Goal: Task Accomplishment & Management: Use online tool/utility

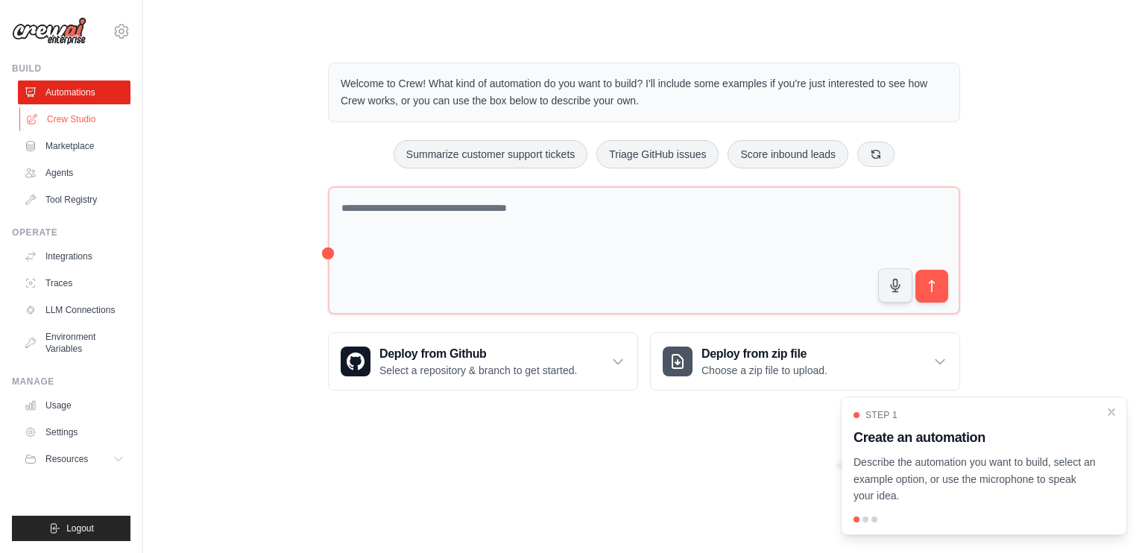
click at [86, 122] on link "Crew Studio" at bounding box center [75, 119] width 113 height 24
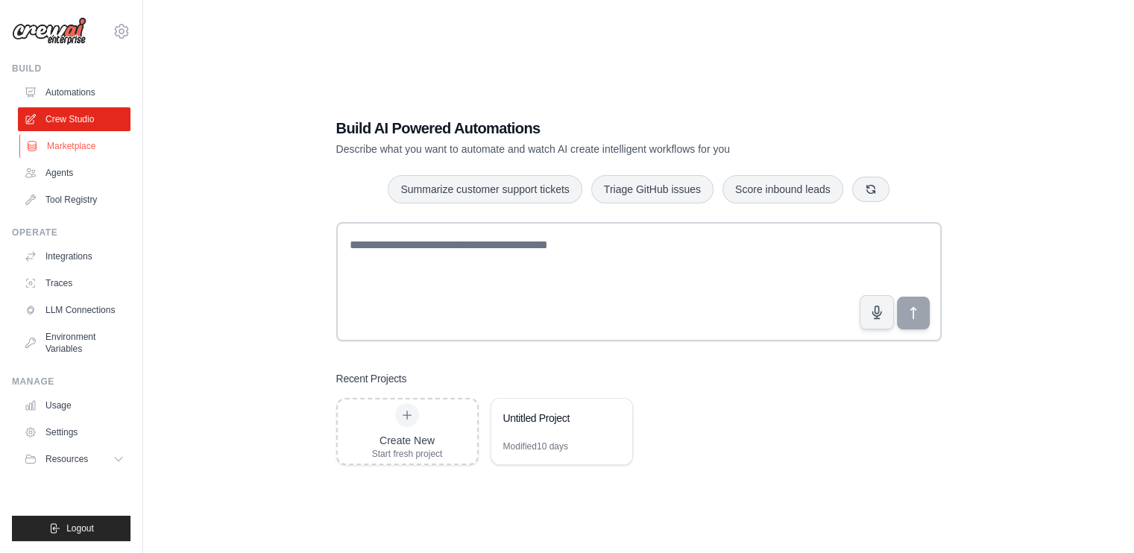
click at [75, 144] on link "Marketplace" at bounding box center [75, 146] width 113 height 24
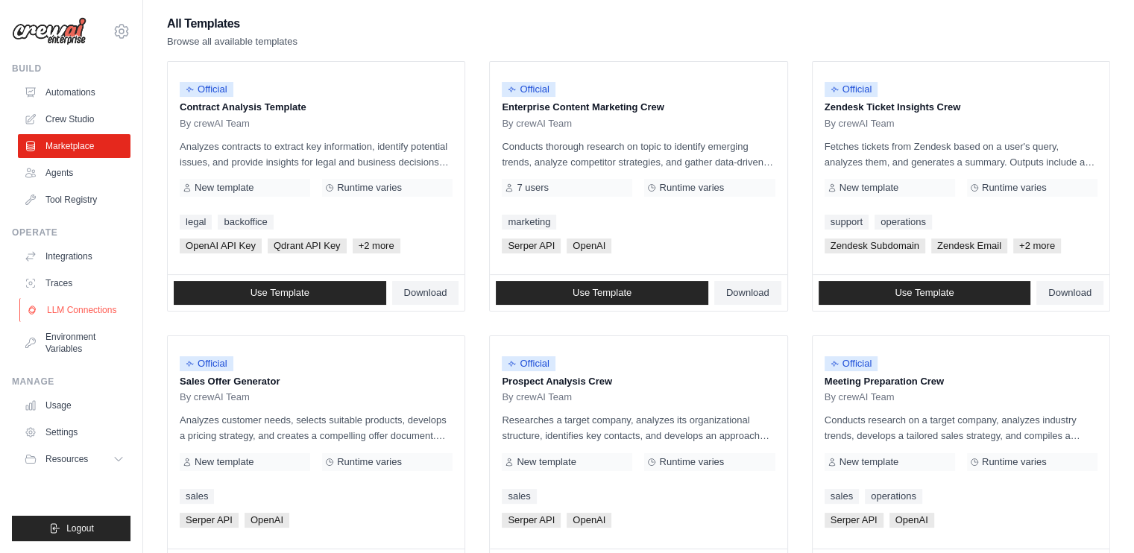
scroll to position [140, 0]
click at [57, 165] on link "Agents" at bounding box center [75, 173] width 113 height 24
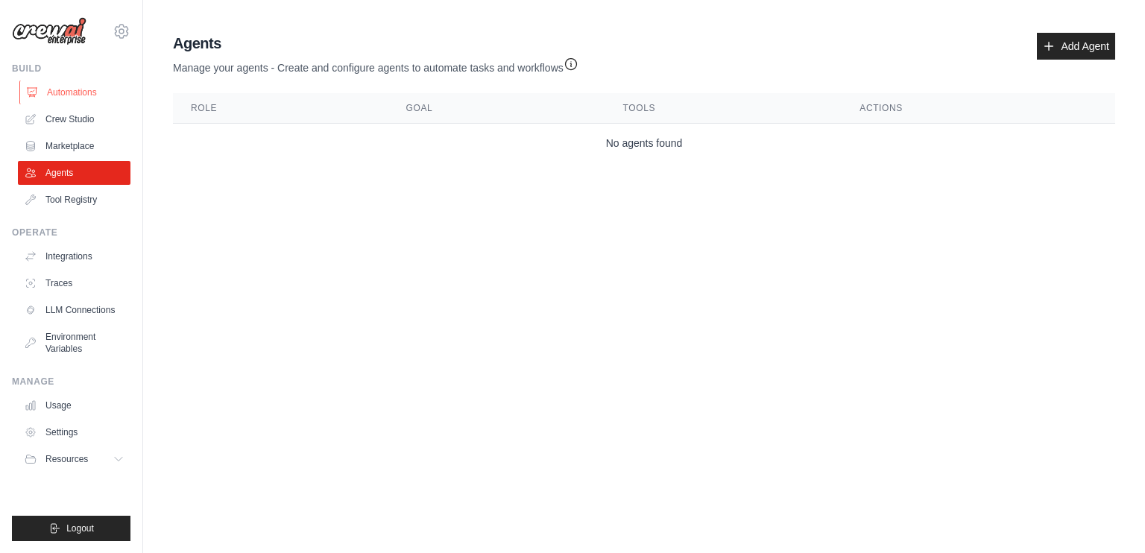
click at [81, 90] on link "Automations" at bounding box center [75, 93] width 113 height 24
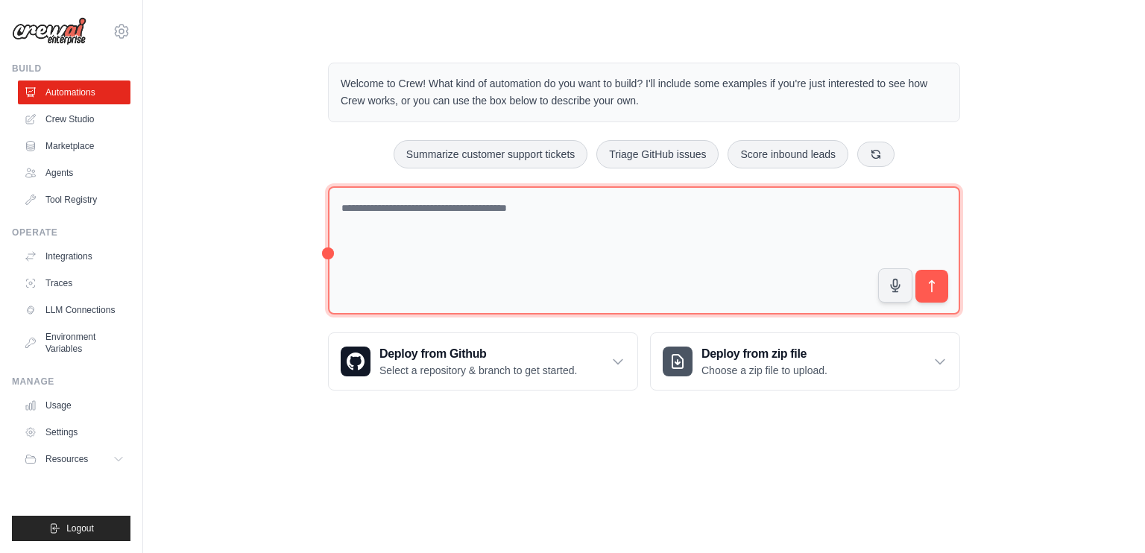
click at [399, 226] on textarea at bounding box center [644, 250] width 632 height 129
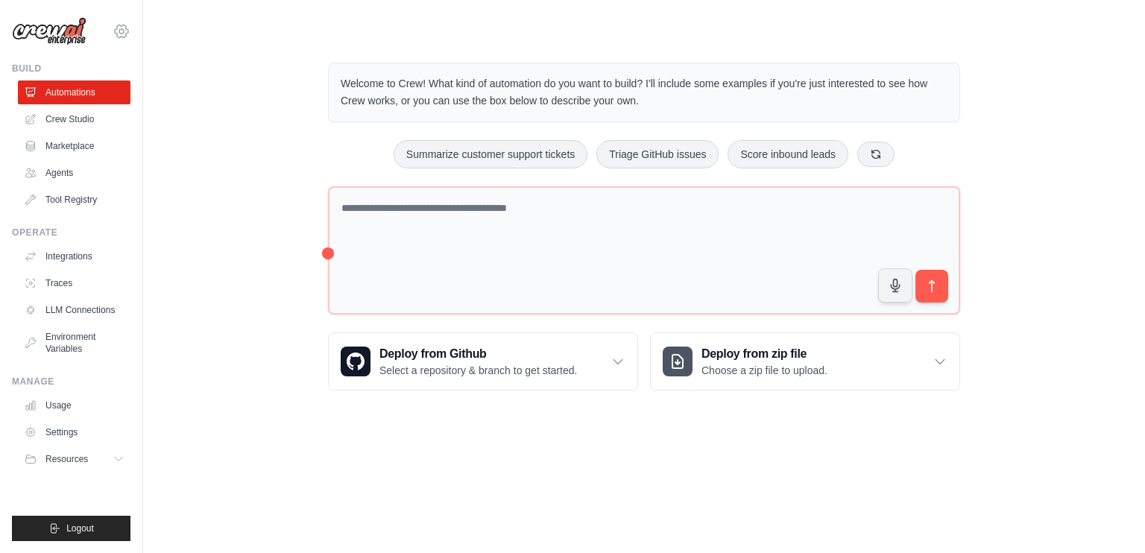
click at [122, 34] on icon at bounding box center [122, 31] width 18 height 18
click at [81, 280] on link "Traces" at bounding box center [75, 283] width 113 height 24
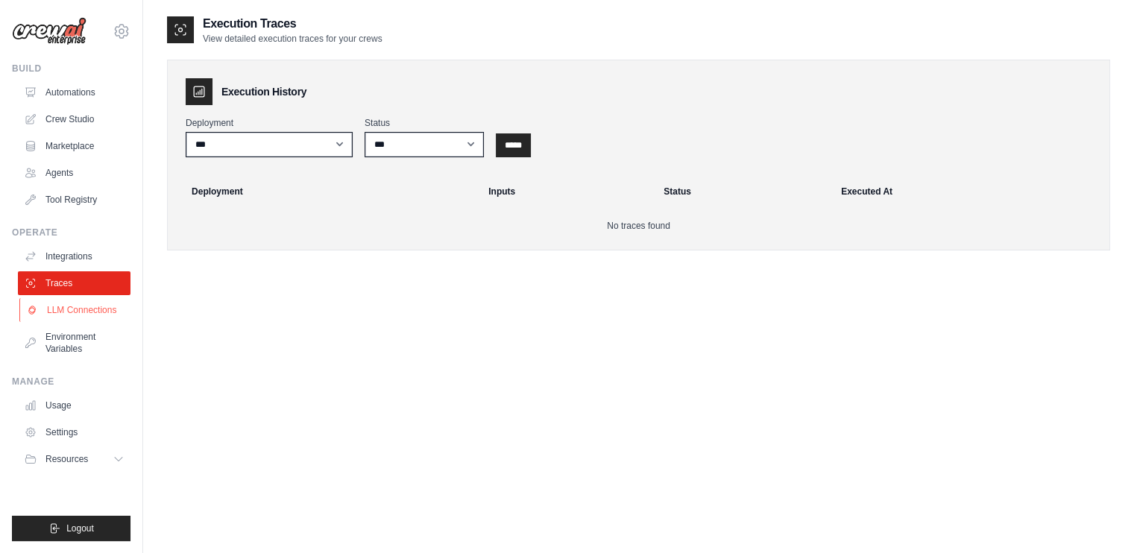
click at [80, 318] on link "LLM Connections" at bounding box center [75, 310] width 113 height 24
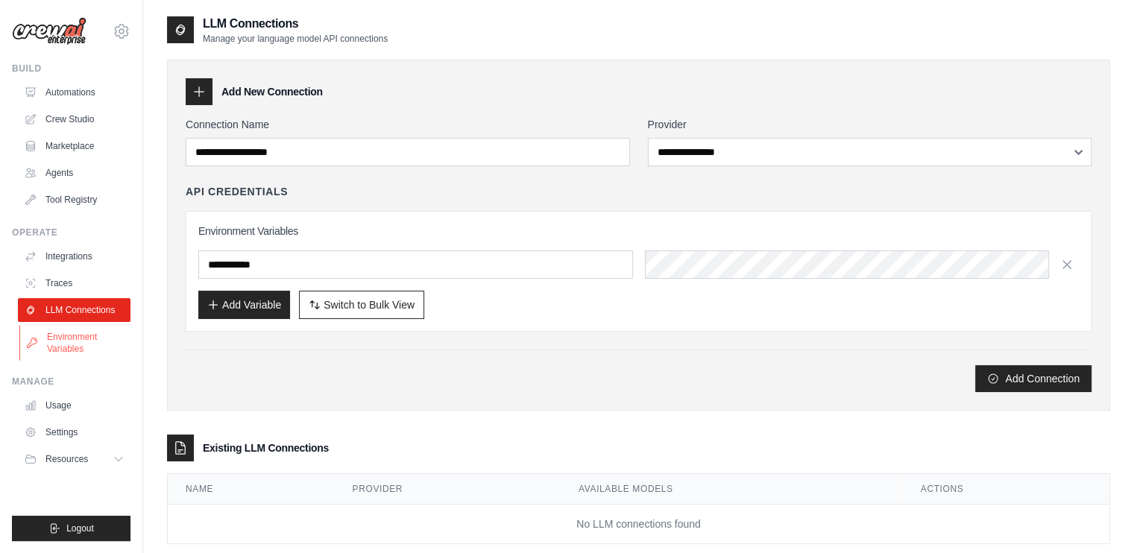
click at [76, 339] on link "Environment Variables" at bounding box center [75, 343] width 113 height 36
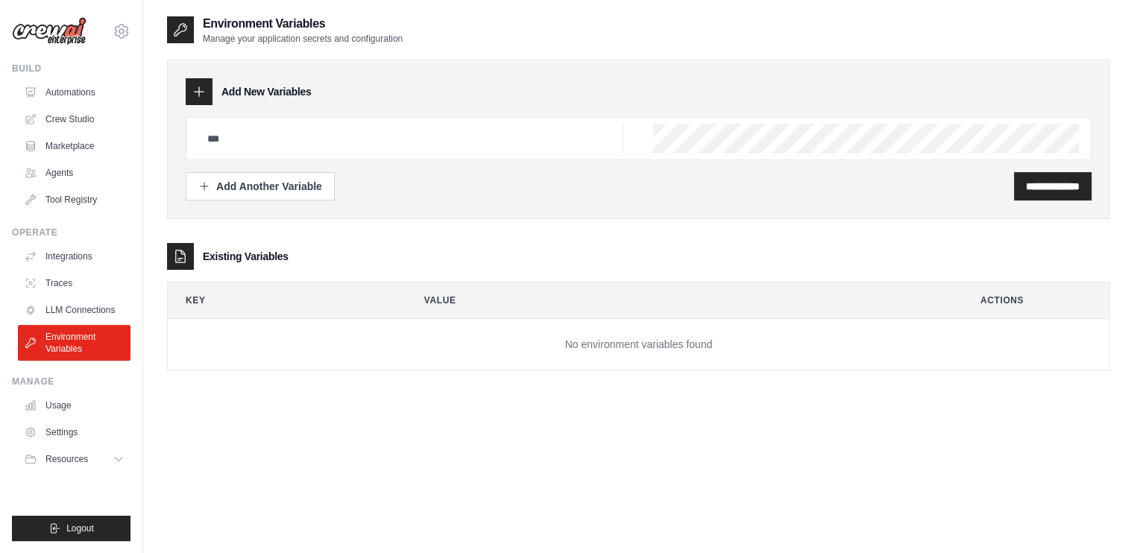
click at [76, 339] on link "Environment Variables" at bounding box center [74, 343] width 113 height 36
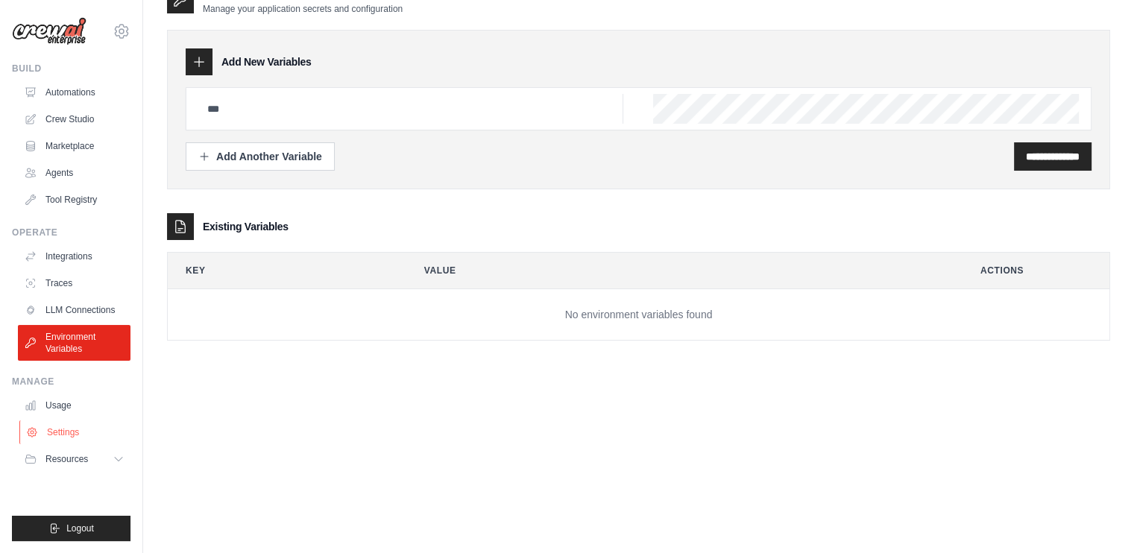
click at [60, 424] on link "Settings" at bounding box center [75, 432] width 113 height 24
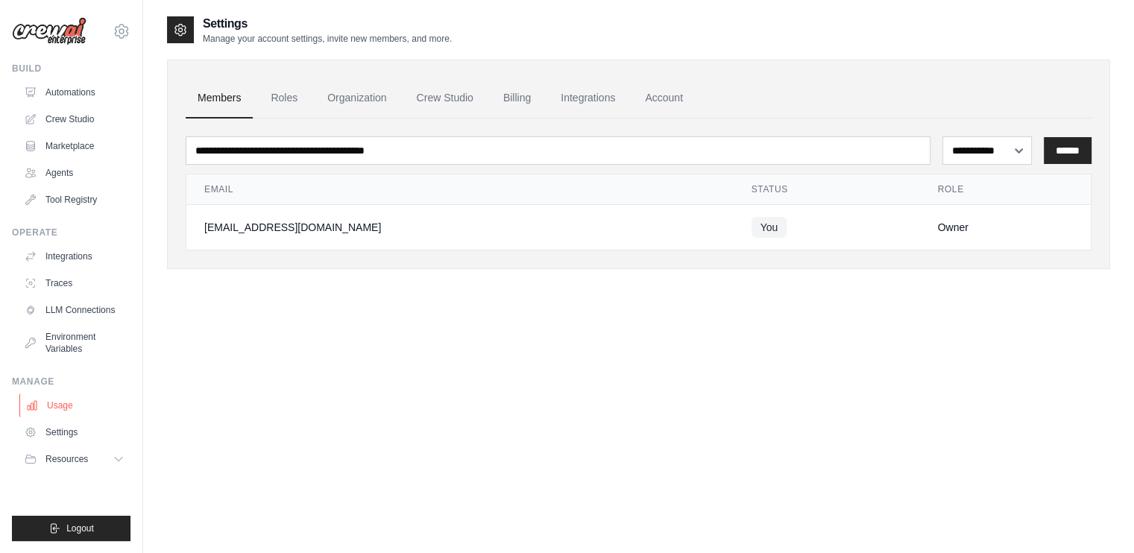
click at [78, 407] on link "Usage" at bounding box center [75, 406] width 113 height 24
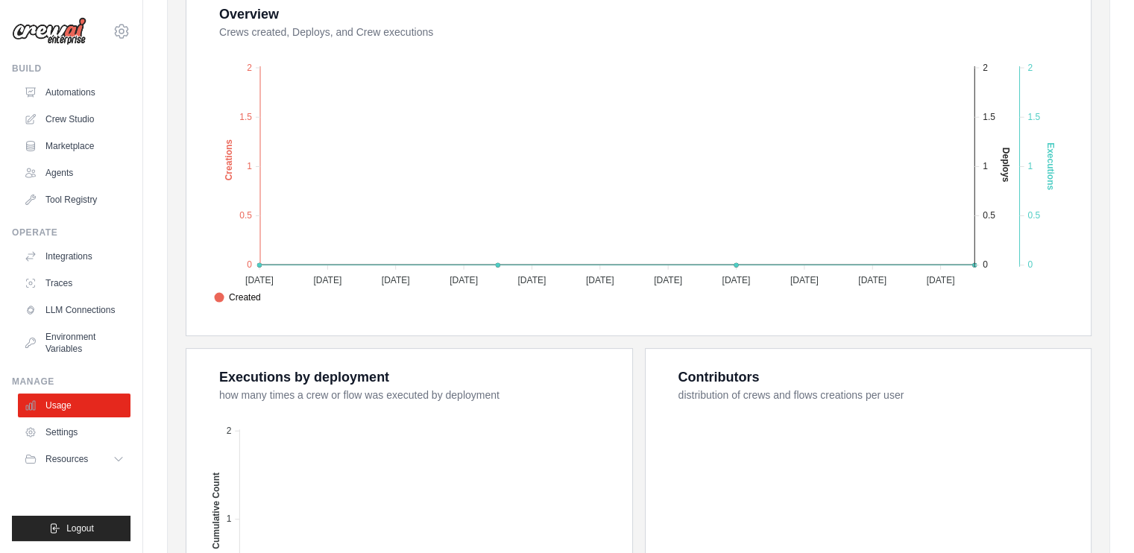
scroll to position [303, 0]
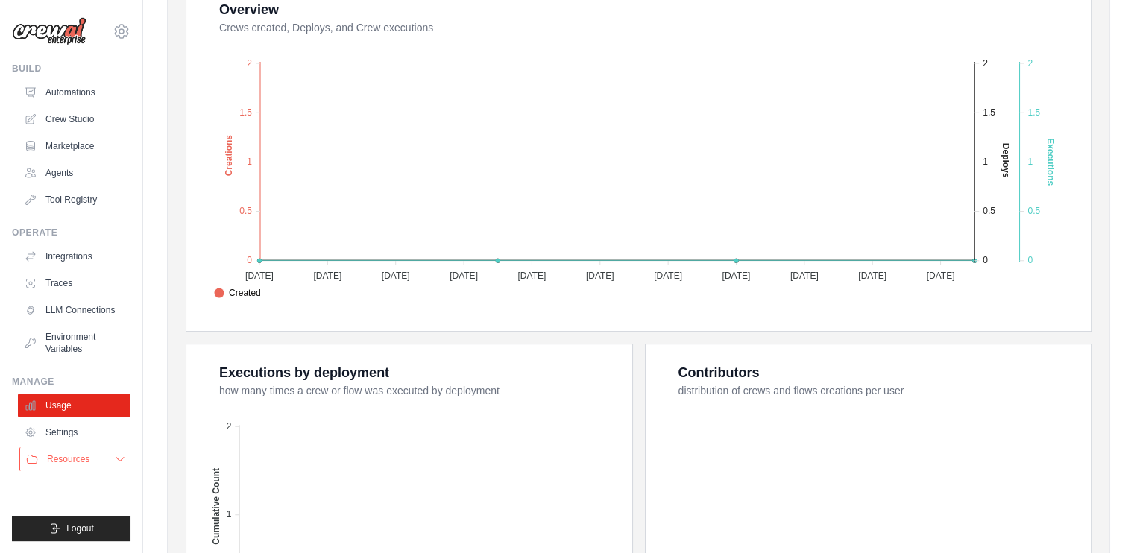
click at [95, 465] on button "Resources" at bounding box center [75, 459] width 113 height 24
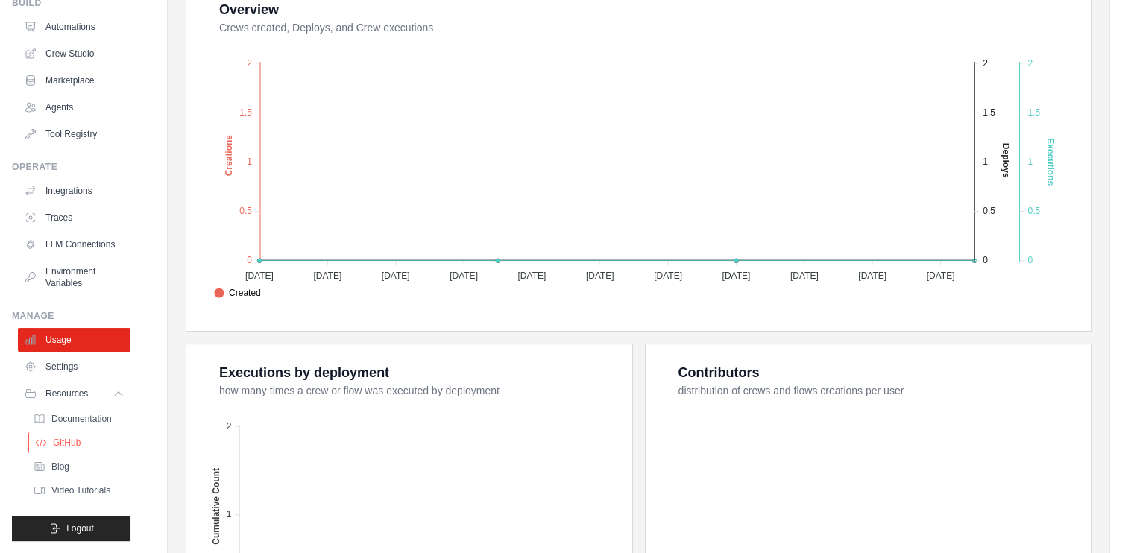
scroll to position [0, 0]
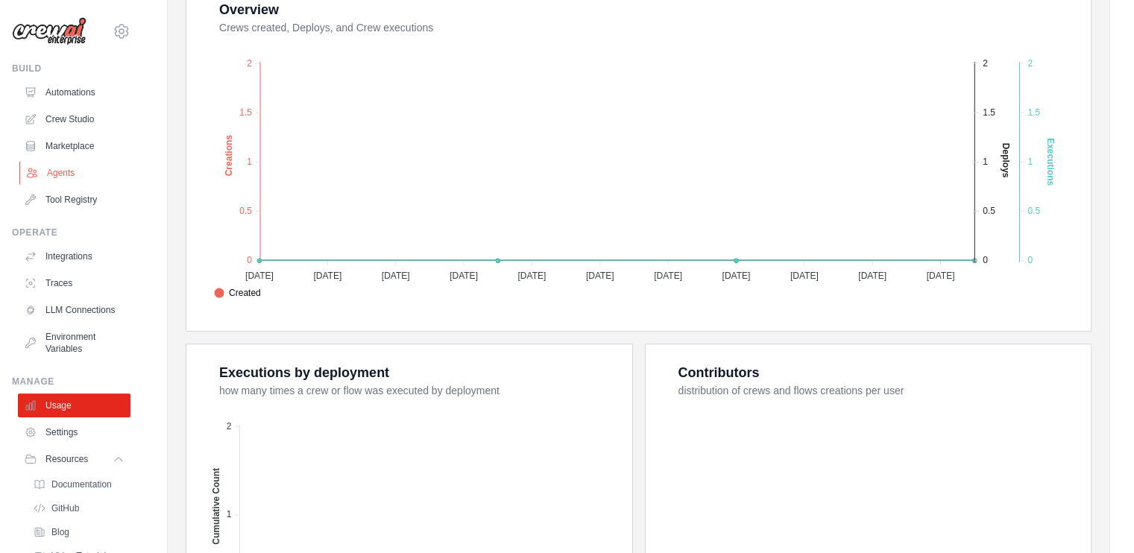
click at [62, 170] on link "Agents" at bounding box center [75, 173] width 113 height 24
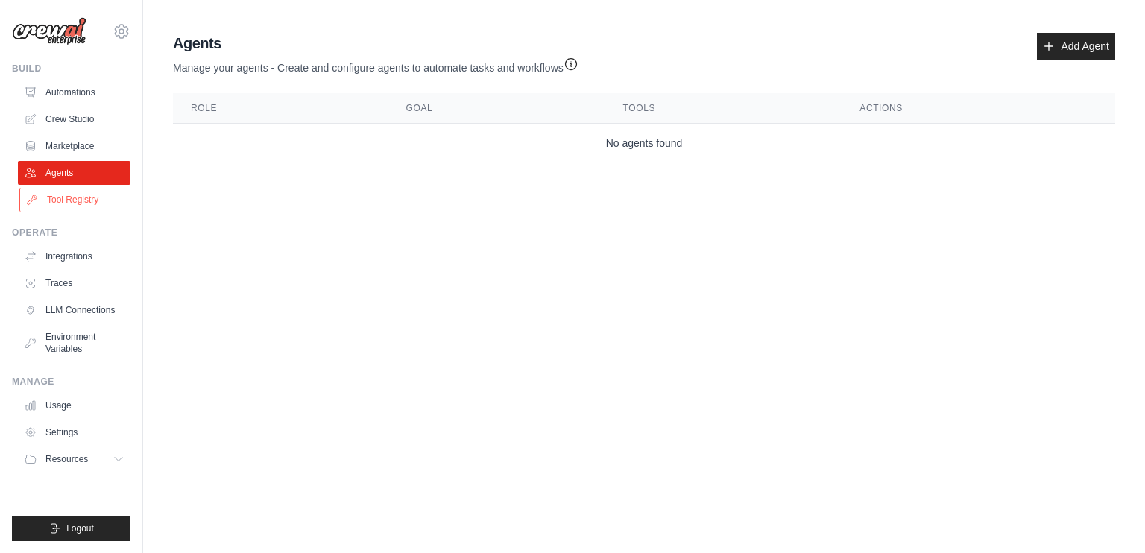
click at [86, 196] on link "Tool Registry" at bounding box center [75, 200] width 113 height 24
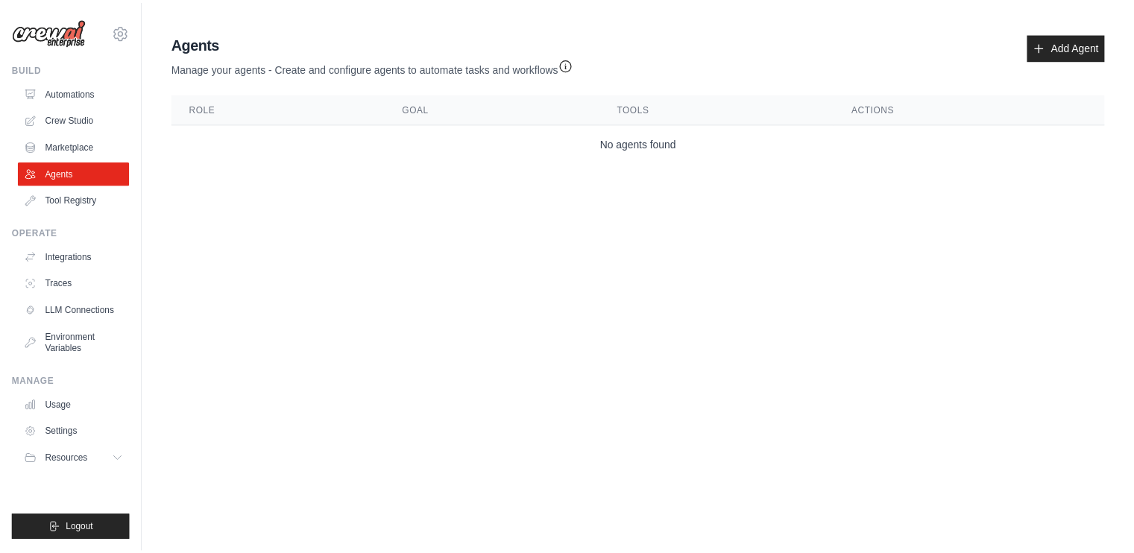
scroll to position [303, 0]
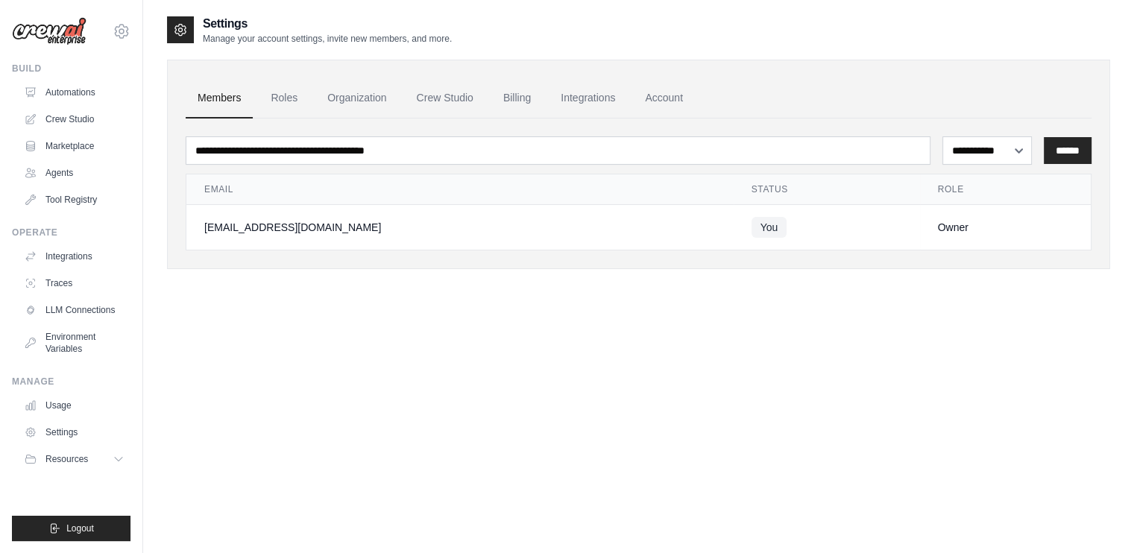
scroll to position [30, 0]
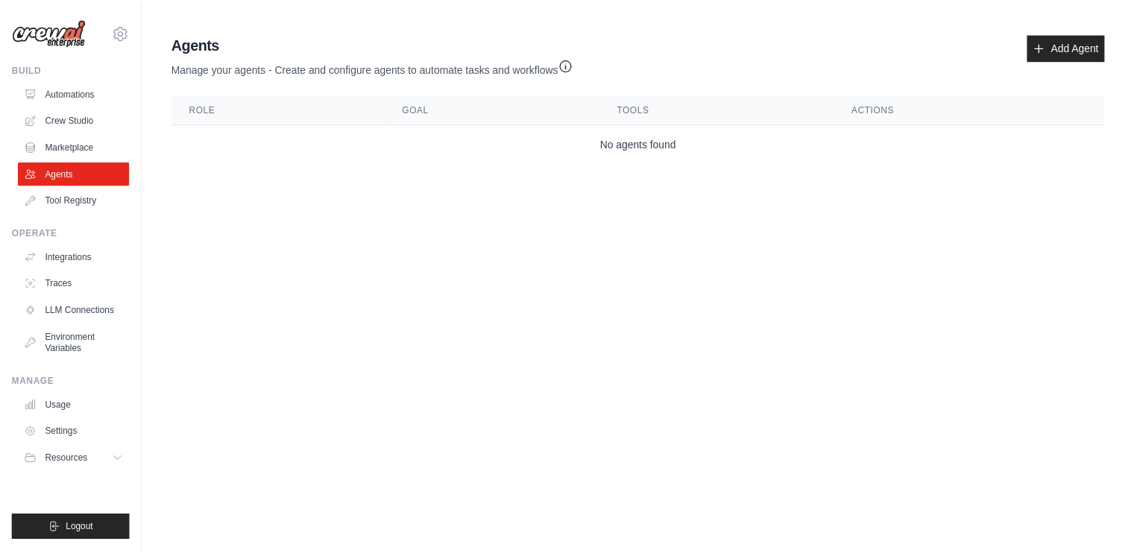
scroll to position [140, 0]
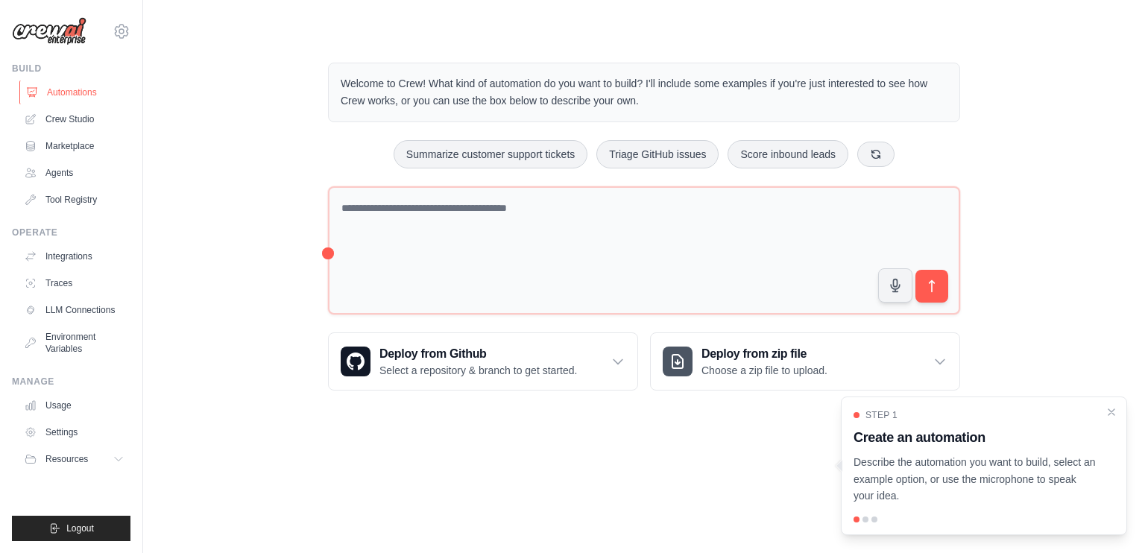
click at [51, 92] on link "Automations" at bounding box center [75, 93] width 113 height 24
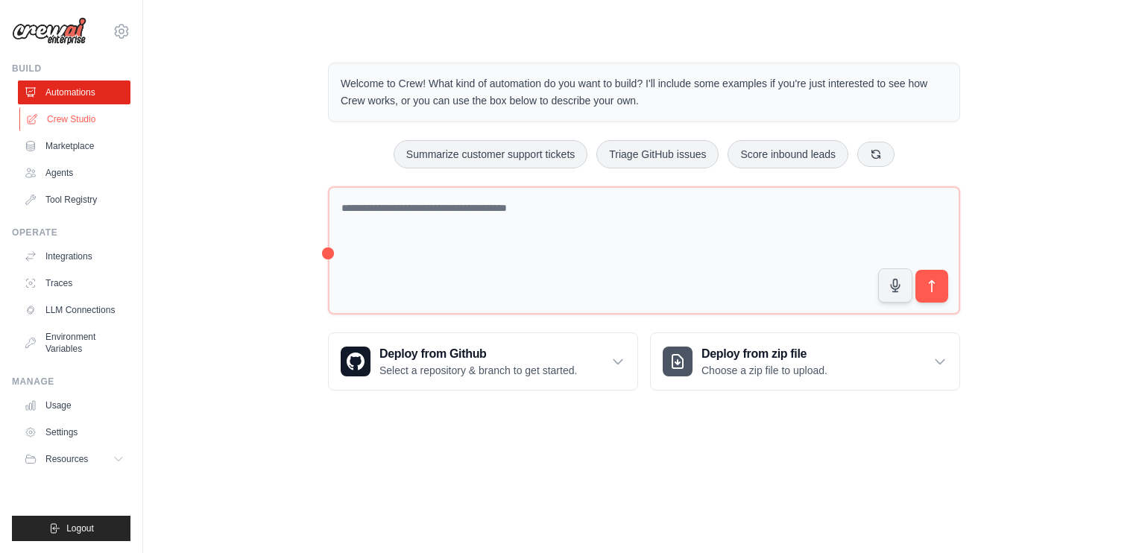
click at [66, 124] on link "Crew Studio" at bounding box center [75, 119] width 113 height 24
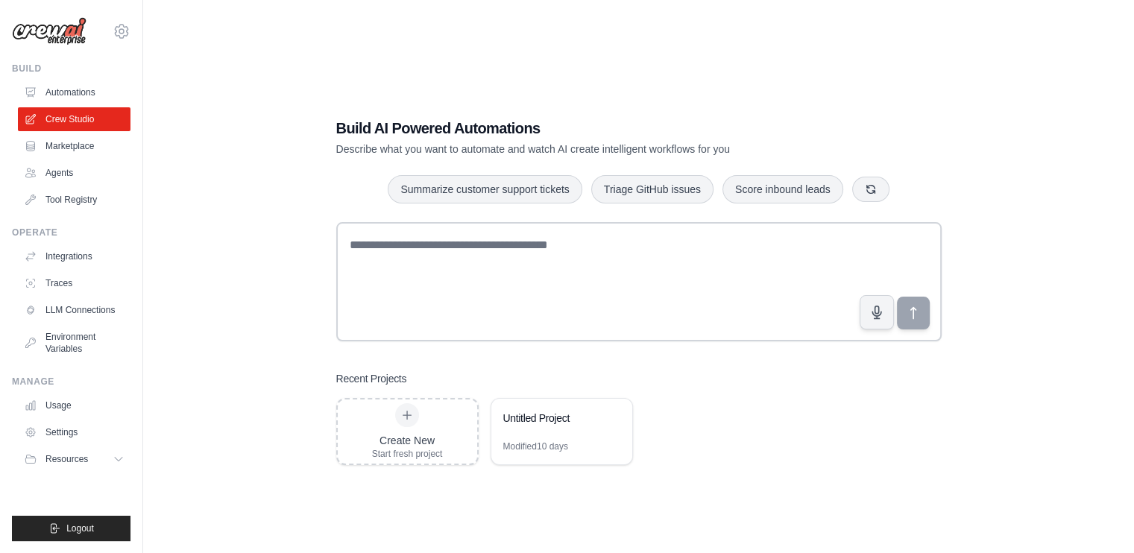
click at [69, 159] on ul "Automations Crew Studio Marketplace Agents Tool Registry" at bounding box center [74, 146] width 113 height 131
click at [69, 155] on link "Marketplace" at bounding box center [75, 146] width 113 height 24
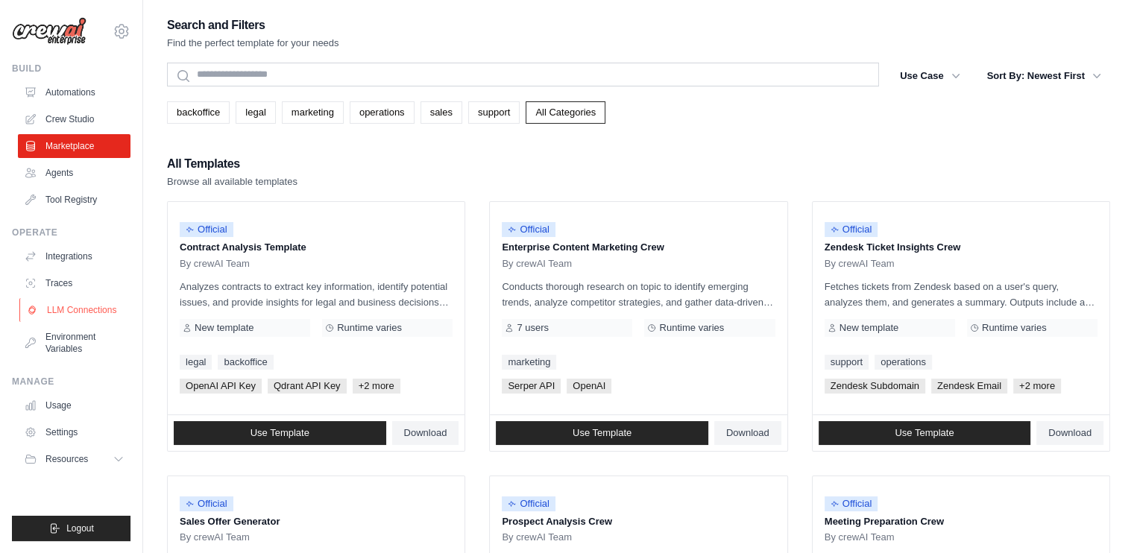
click at [77, 307] on link "LLM Connections" at bounding box center [75, 310] width 113 height 24
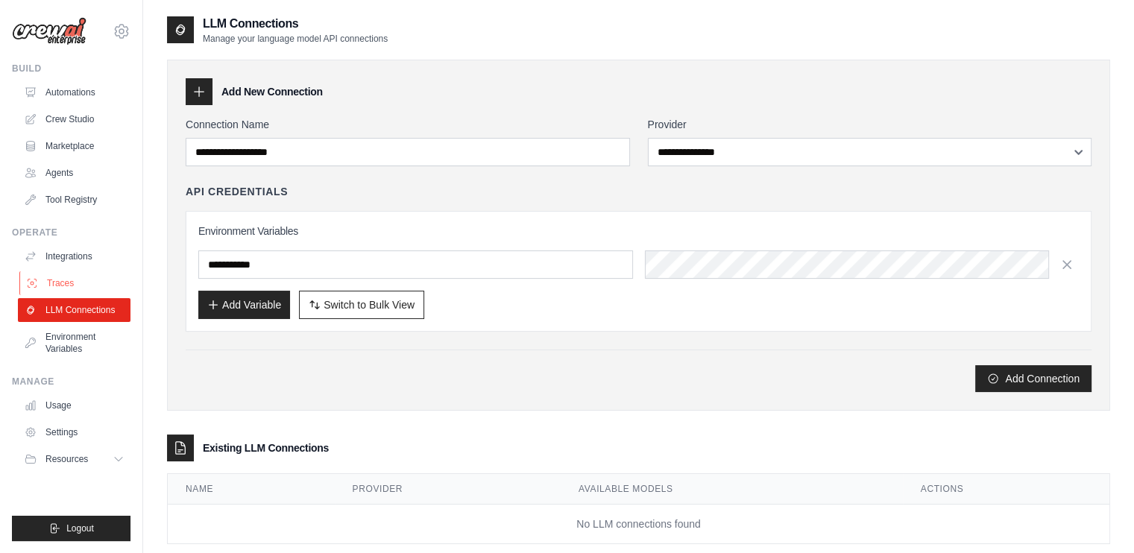
click at [71, 288] on link "Traces" at bounding box center [75, 283] width 113 height 24
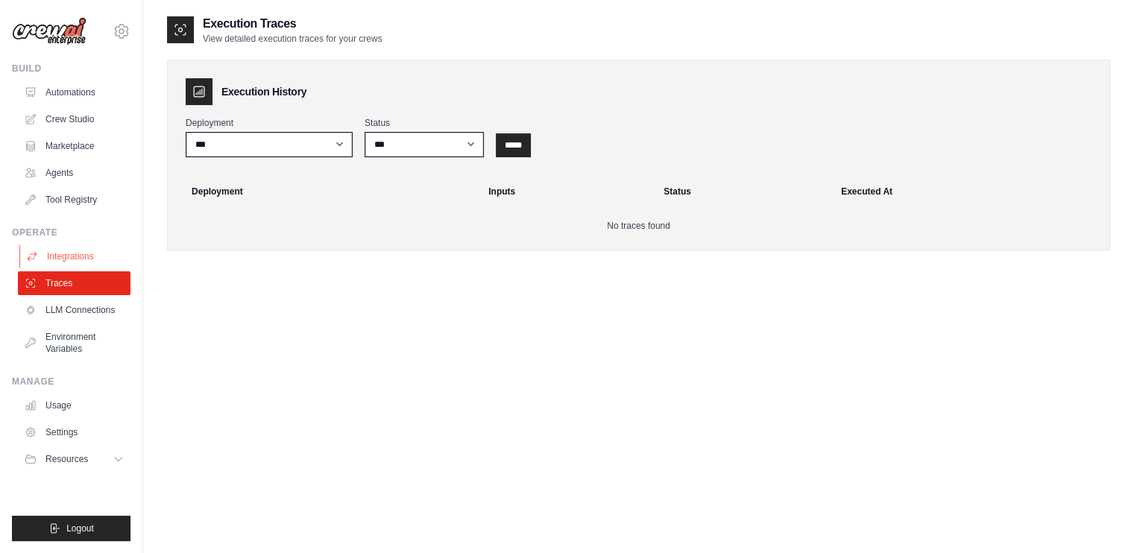
click at [85, 247] on link "Integrations" at bounding box center [75, 257] width 113 height 24
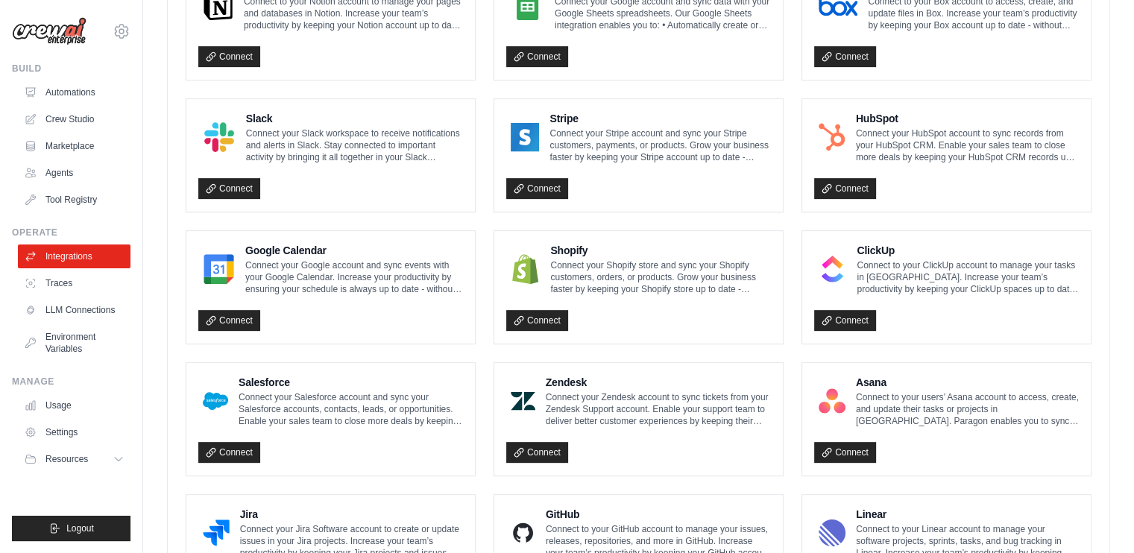
scroll to position [845, 0]
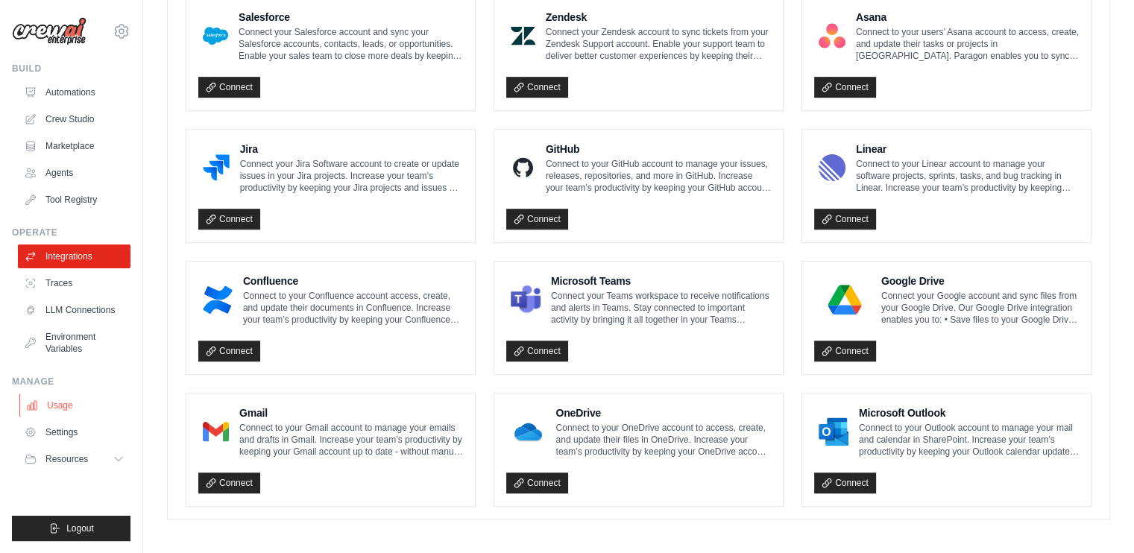
click at [88, 404] on link "Usage" at bounding box center [75, 406] width 113 height 24
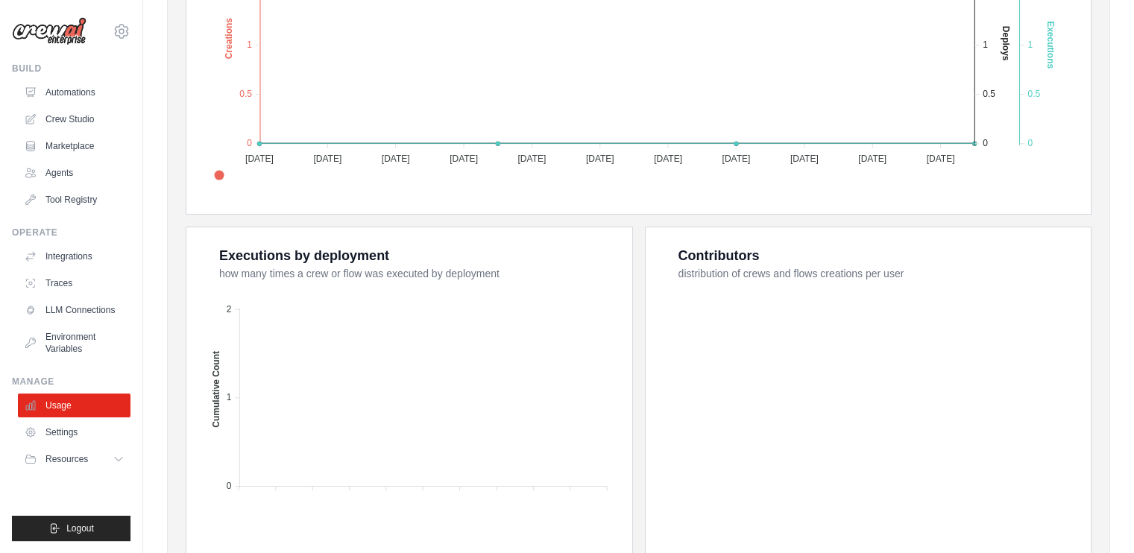
scroll to position [417, 0]
click at [81, 421] on link "Settings" at bounding box center [75, 432] width 113 height 24
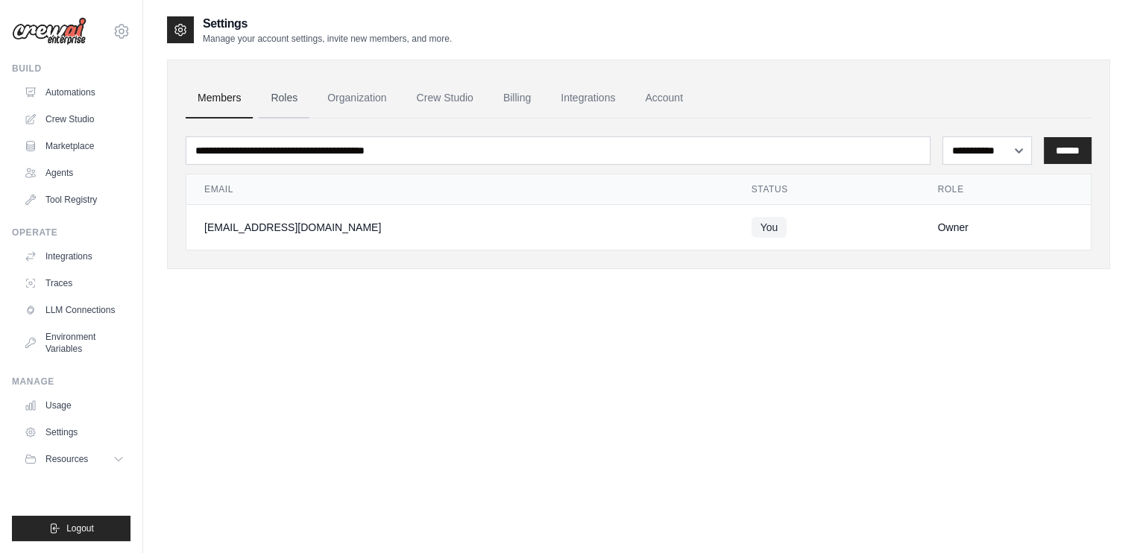
click at [280, 101] on link "Roles" at bounding box center [284, 98] width 51 height 40
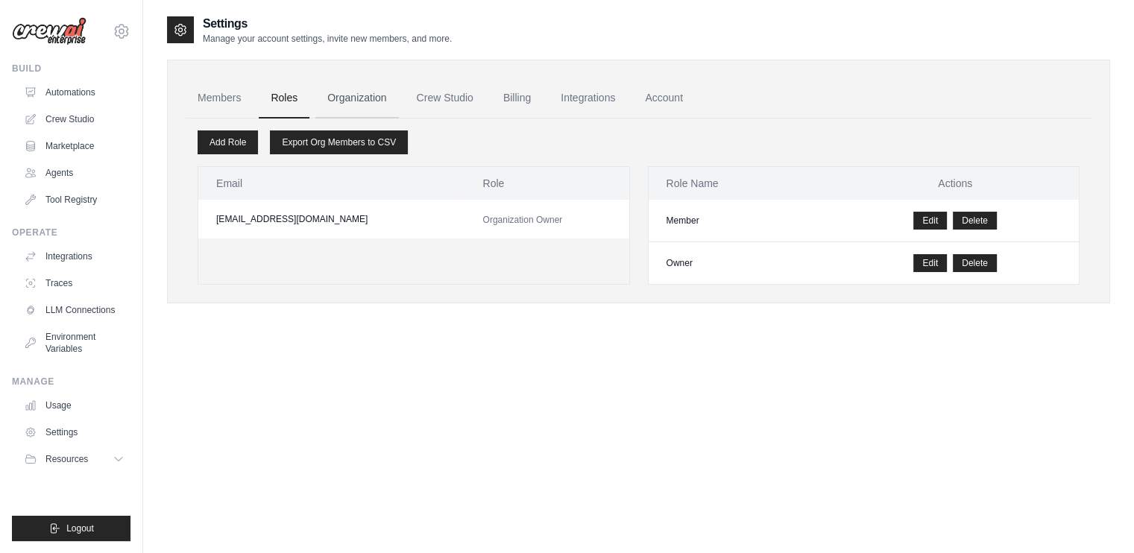
click at [371, 95] on link "Organization" at bounding box center [356, 98] width 83 height 40
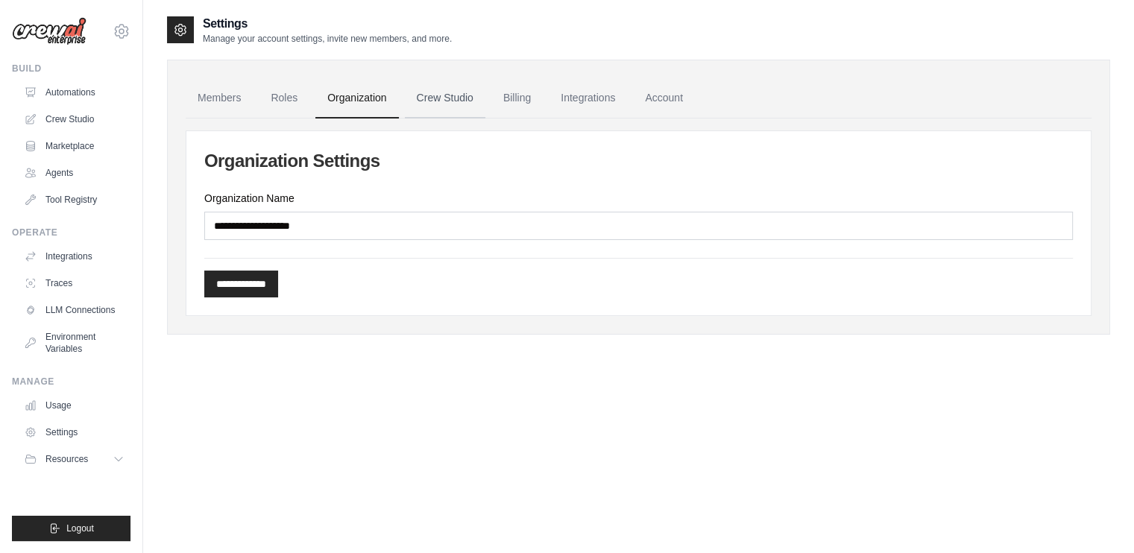
click at [456, 97] on link "Crew Studio" at bounding box center [445, 98] width 81 height 40
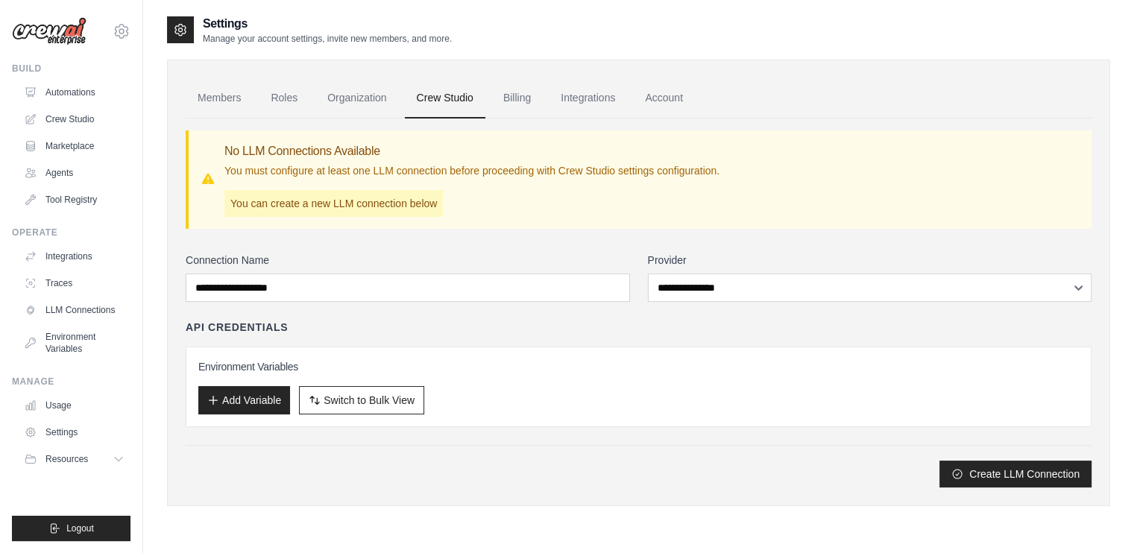
scroll to position [30, 0]
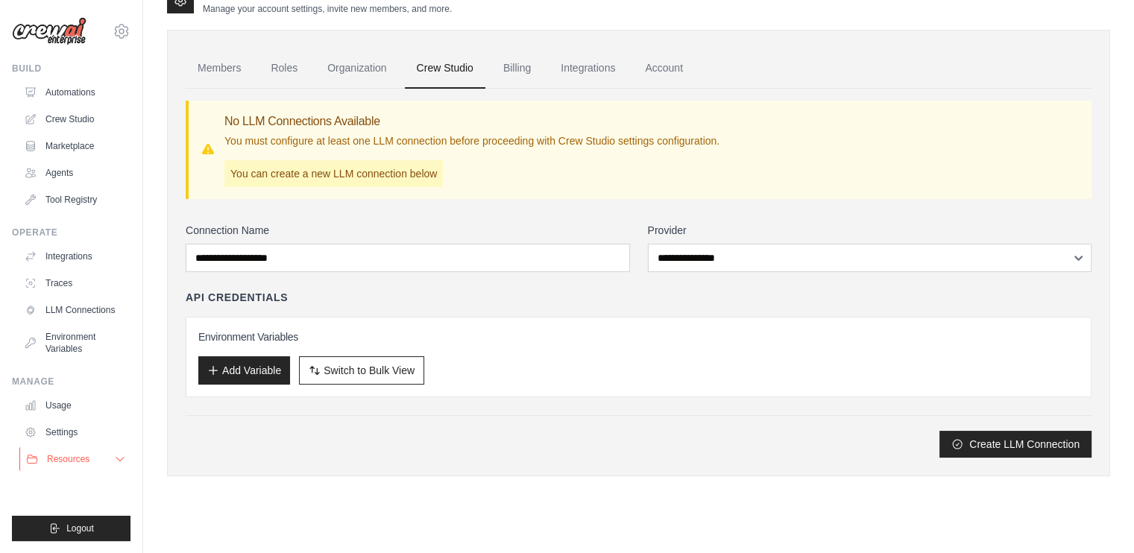
click at [95, 461] on button "Resources" at bounding box center [75, 459] width 113 height 24
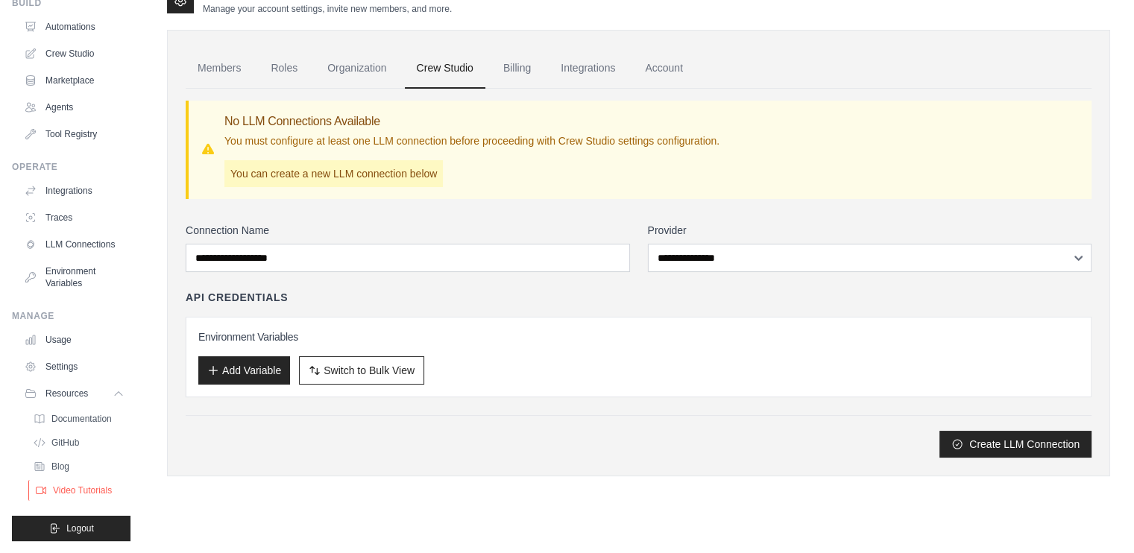
click at [83, 488] on span "Video Tutorials" at bounding box center [82, 491] width 59 height 12
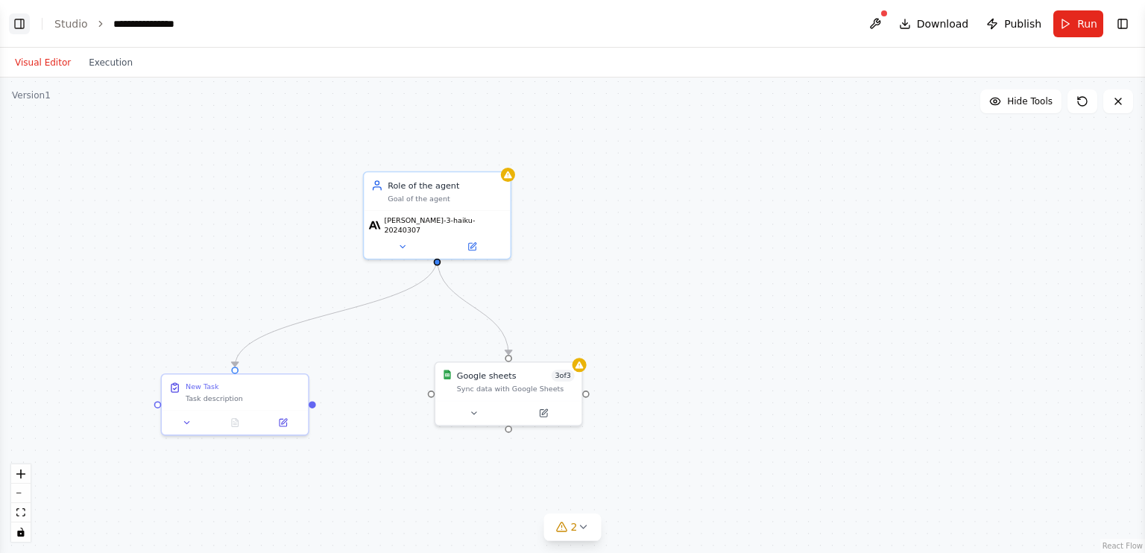
click at [22, 25] on button "Toggle Left Sidebar" at bounding box center [19, 23] width 21 height 21
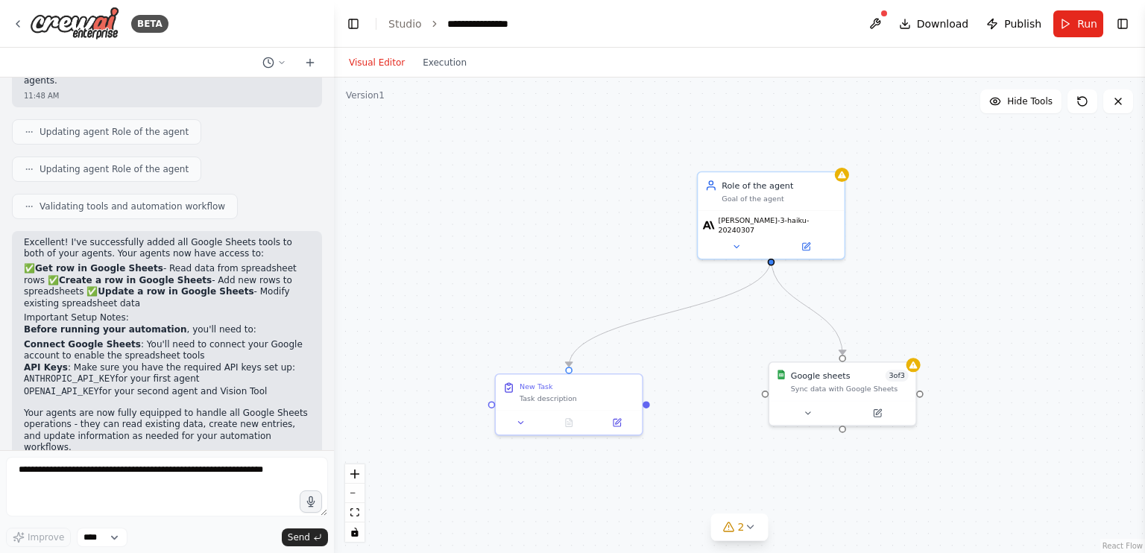
click at [447, 265] on div ".deletable-edge-delete-btn { width: 20px; height: 20px; border: 0px solid #ffff…" at bounding box center [739, 316] width 811 height 476
click at [1115, 28] on button "Toggle Right Sidebar" at bounding box center [1122, 23] width 21 height 21
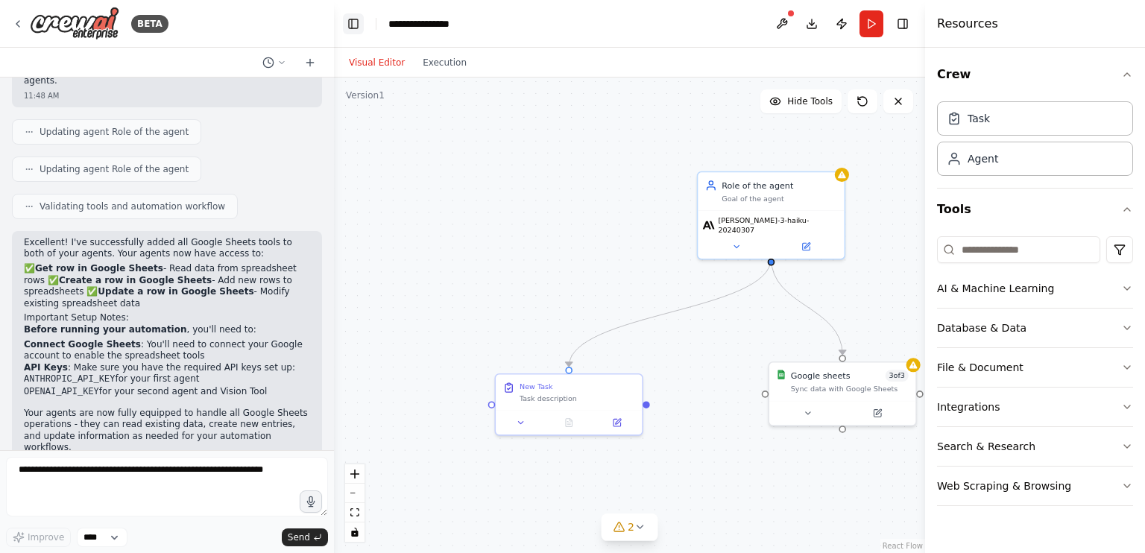
click at [361, 25] on button "Toggle Left Sidebar" at bounding box center [353, 23] width 21 height 21
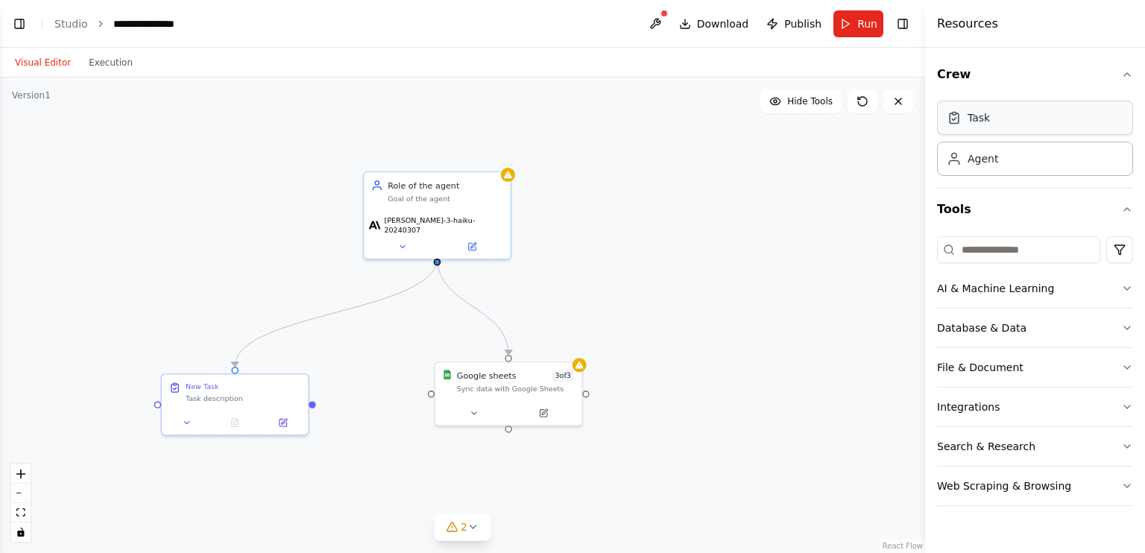
click at [1005, 127] on div "Task" at bounding box center [1035, 118] width 196 height 34
click at [1087, 113] on div "Task" at bounding box center [1035, 118] width 196 height 34
click at [1059, 146] on div "Agent" at bounding box center [1035, 158] width 196 height 34
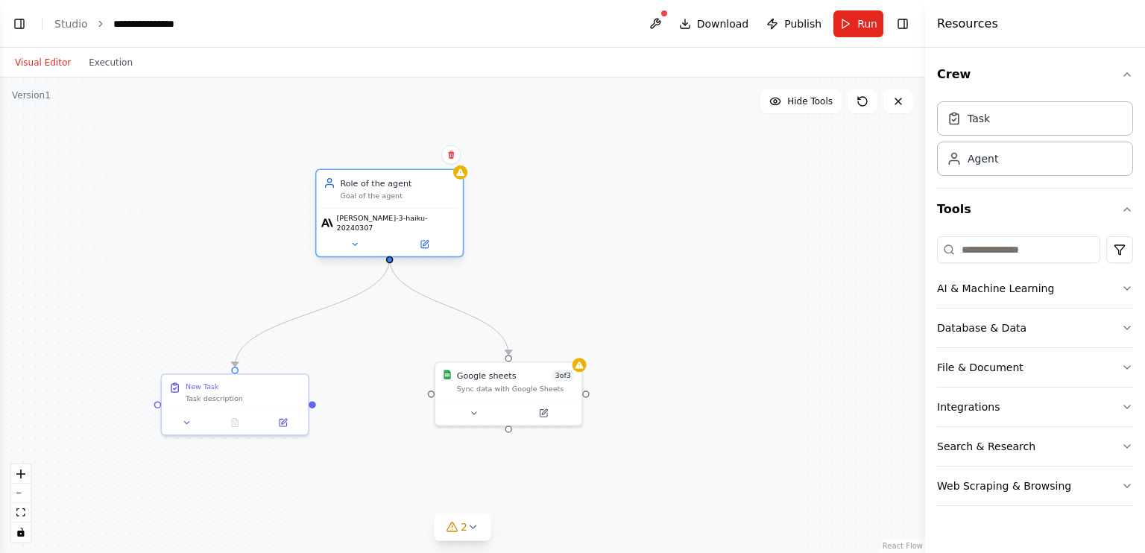
drag, startPoint x: 430, startPoint y: 208, endPoint x: 403, endPoint y: 212, distance: 27.9
click at [403, 212] on div "claude-3-haiku-20240307" at bounding box center [389, 232] width 146 height 48
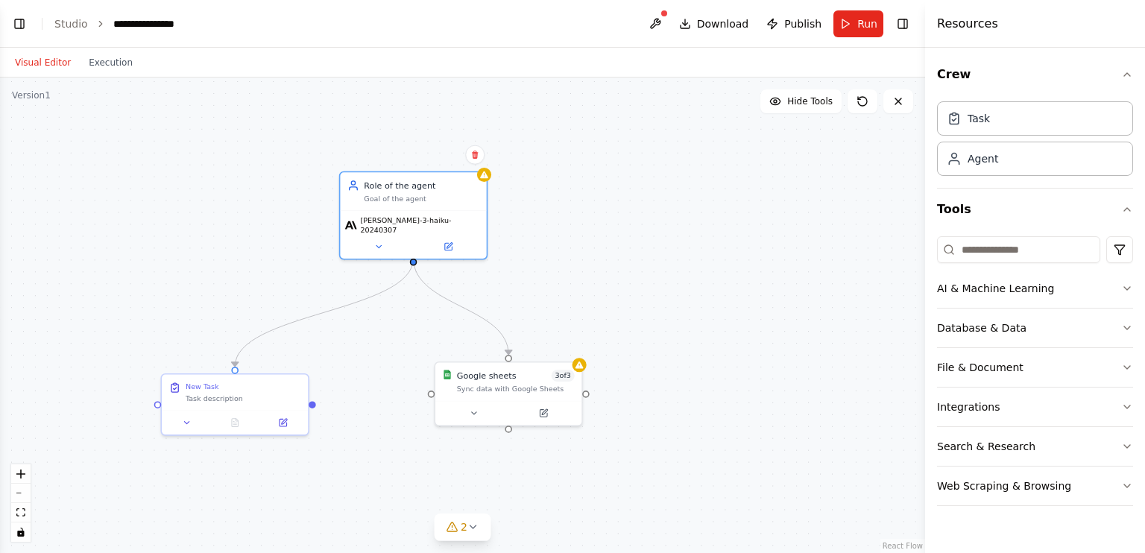
click at [585, 220] on div ".deletable-edge-delete-btn { width: 20px; height: 20px; border: 0px solid #ffff…" at bounding box center [462, 316] width 925 height 476
click at [441, 237] on button at bounding box center [448, 244] width 67 height 14
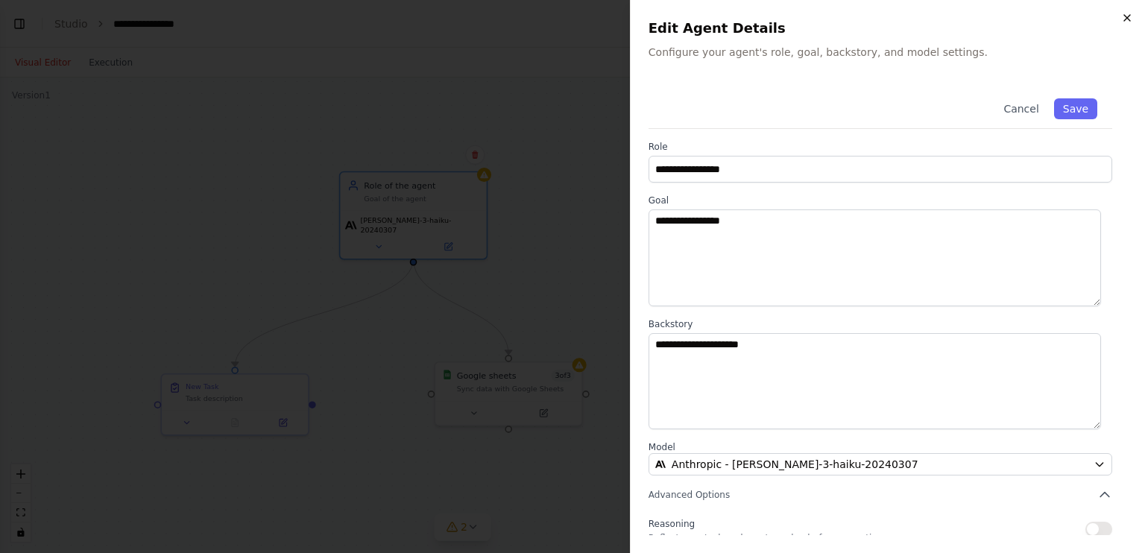
click at [1129, 19] on icon "button" at bounding box center [1127, 18] width 12 height 12
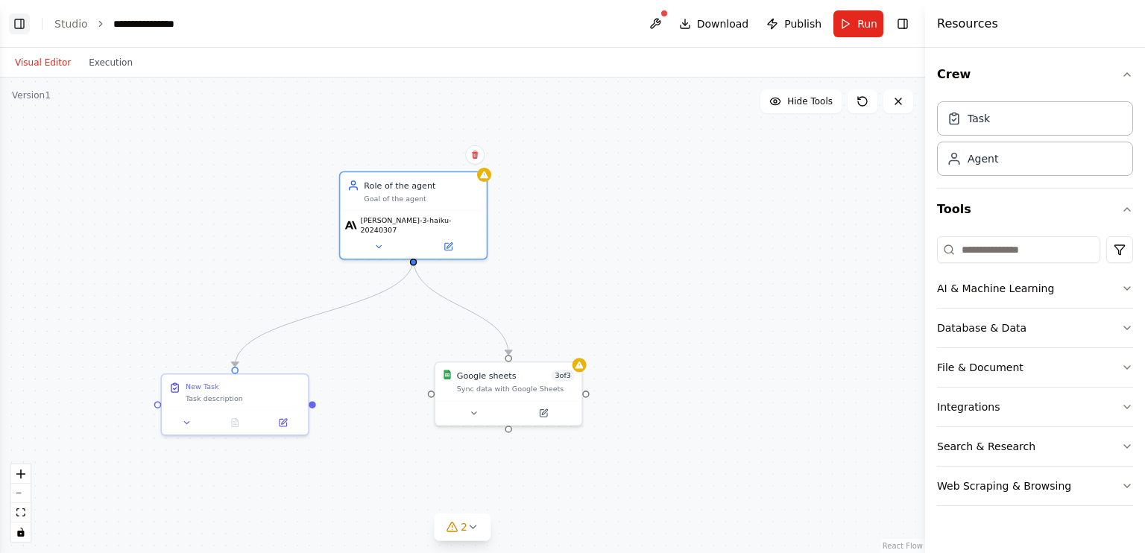
click at [12, 29] on button "Toggle Left Sidebar" at bounding box center [19, 23] width 21 height 21
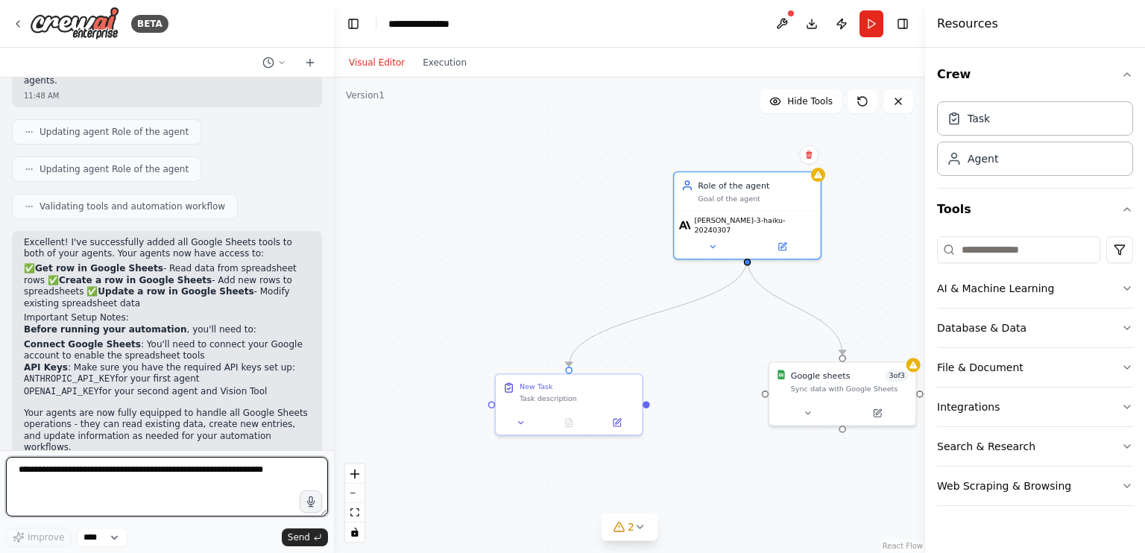
click at [149, 474] on textarea at bounding box center [167, 487] width 322 height 60
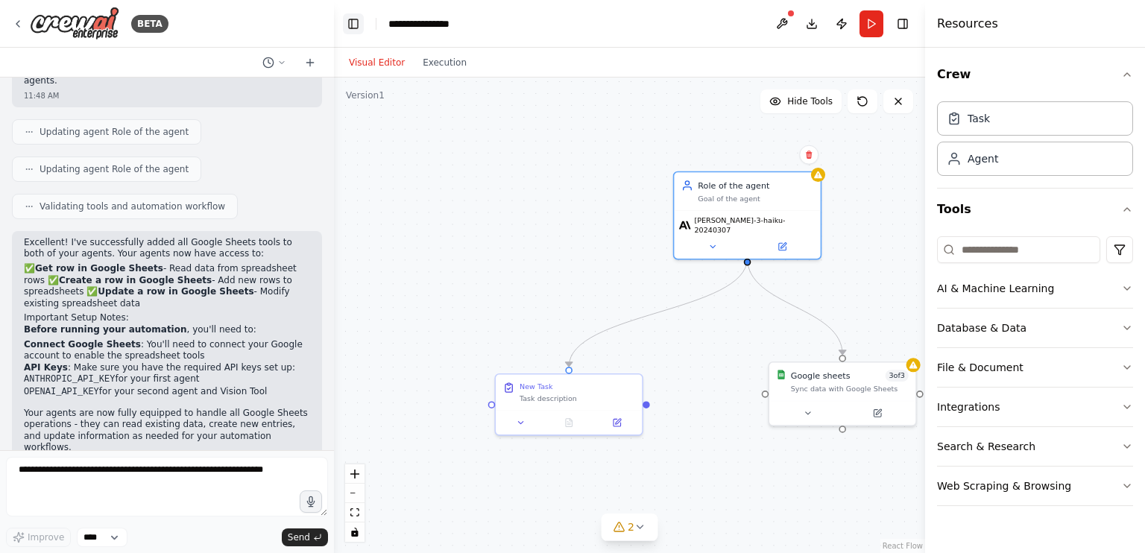
click at [355, 13] on button "Toggle Left Sidebar" at bounding box center [353, 23] width 21 height 21
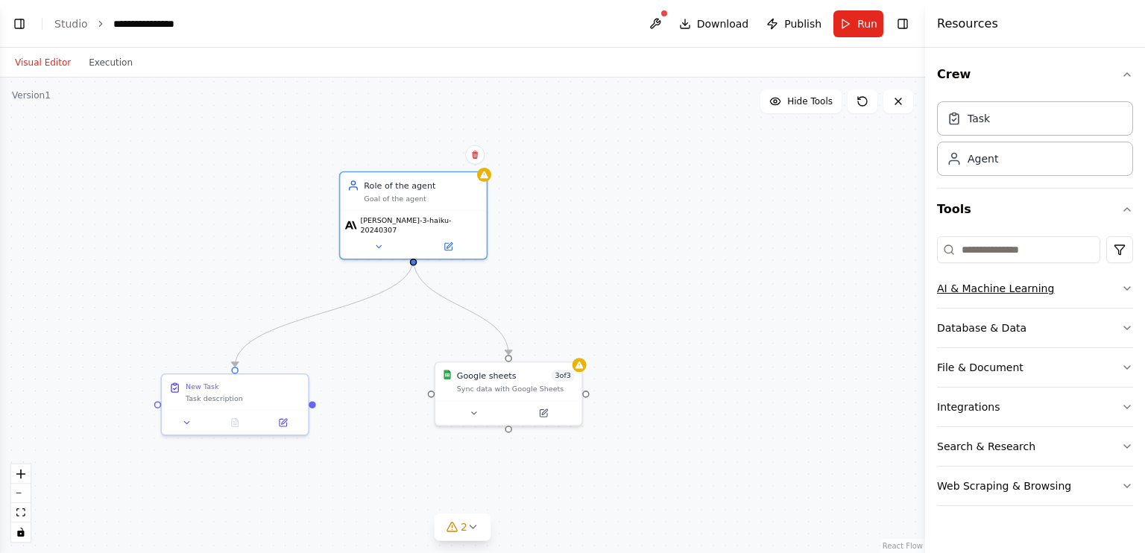
click at [1121, 288] on icon "button" at bounding box center [1127, 289] width 12 height 12
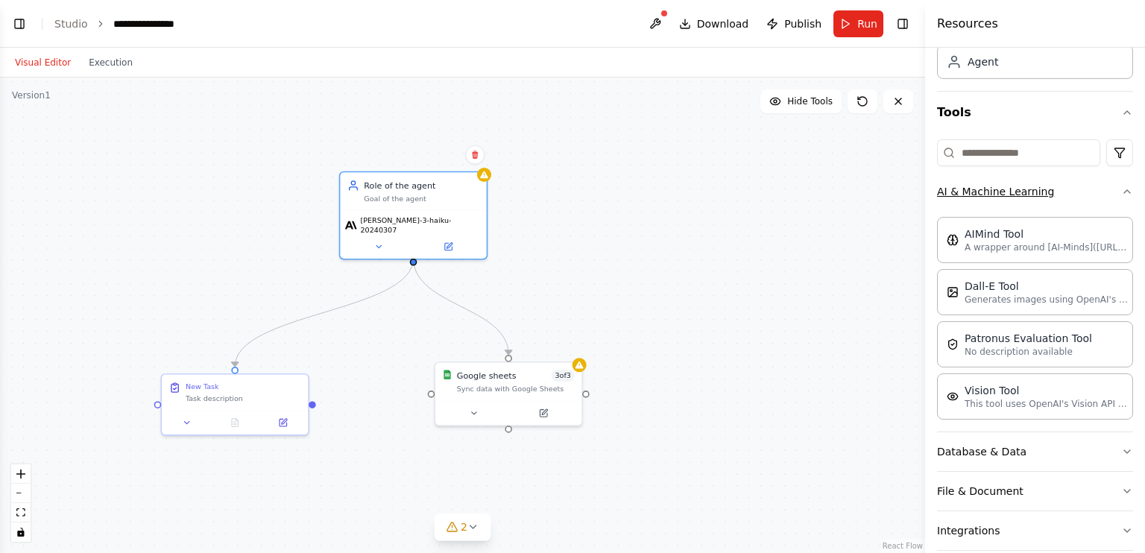
scroll to position [100, 0]
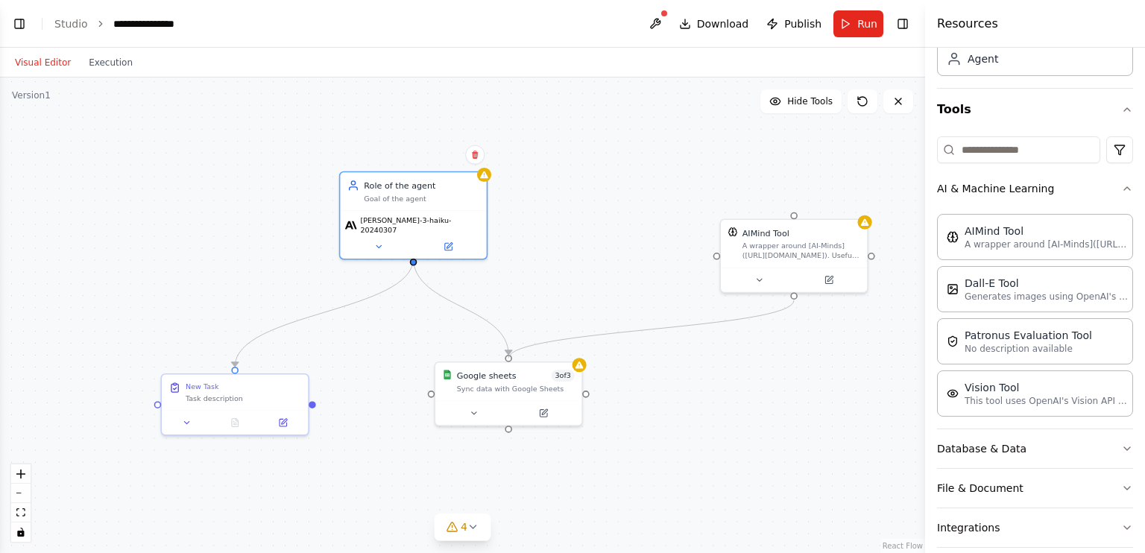
drag, startPoint x: 510, startPoint y: 356, endPoint x: 797, endPoint y: 297, distance: 292.9
click at [797, 297] on div ".deletable-edge-delete-btn { width: 20px; height: 20px; border: 0px solid #ffff…" at bounding box center [462, 316] width 925 height 476
click at [510, 437] on div ".deletable-edge-delete-btn { width: 20px; height: 20px; border: 0px solid #ffff…" at bounding box center [462, 316] width 925 height 476
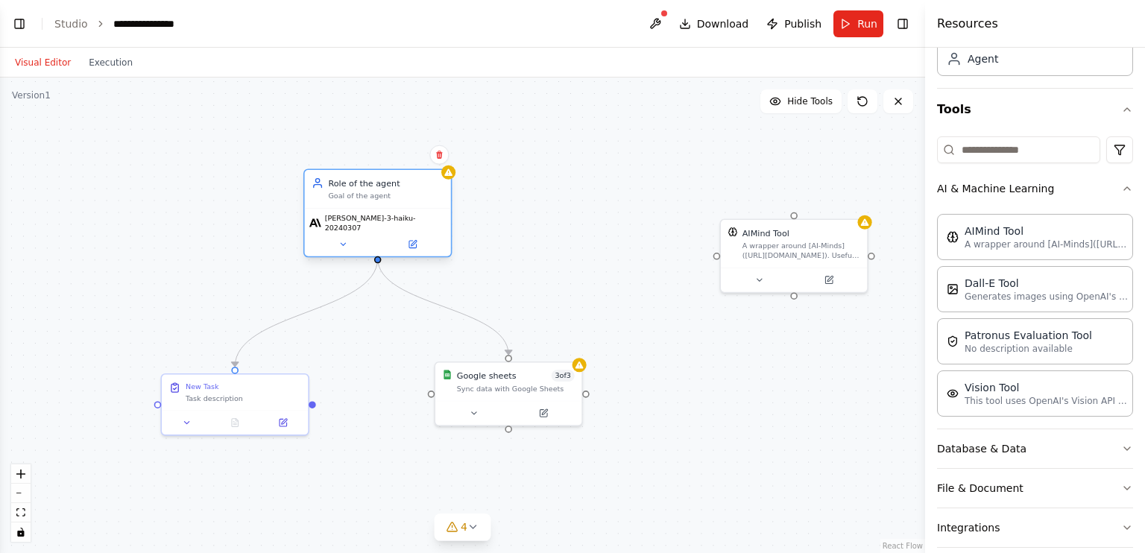
drag, startPoint x: 420, startPoint y: 202, endPoint x: 384, endPoint y: 199, distance: 35.9
click at [384, 199] on div "Role of the agent Goal of the agent" at bounding box center [378, 189] width 146 height 38
click at [525, 283] on div ".deletable-edge-delete-btn { width: 20px; height: 20px; border: 0px solid #ffff…" at bounding box center [462, 316] width 925 height 476
click at [610, 274] on div ".deletable-edge-delete-btn { width: 20px; height: 20px; border: 0px solid #ffff…" at bounding box center [462, 316] width 925 height 476
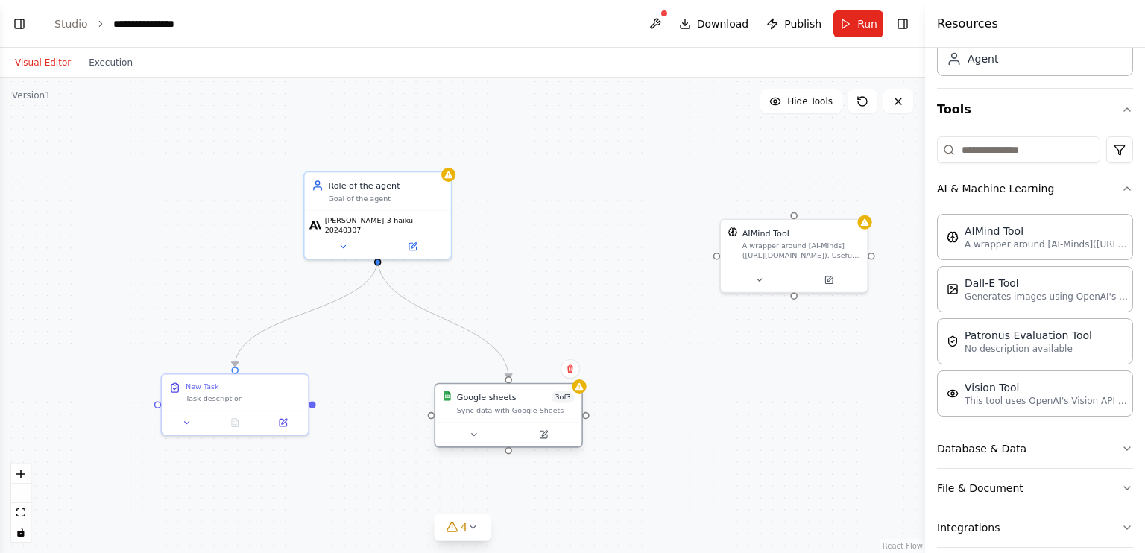
drag, startPoint x: 505, startPoint y: 397, endPoint x: 510, endPoint y: 413, distance: 16.5
click at [510, 422] on div at bounding box center [508, 434] width 146 height 25
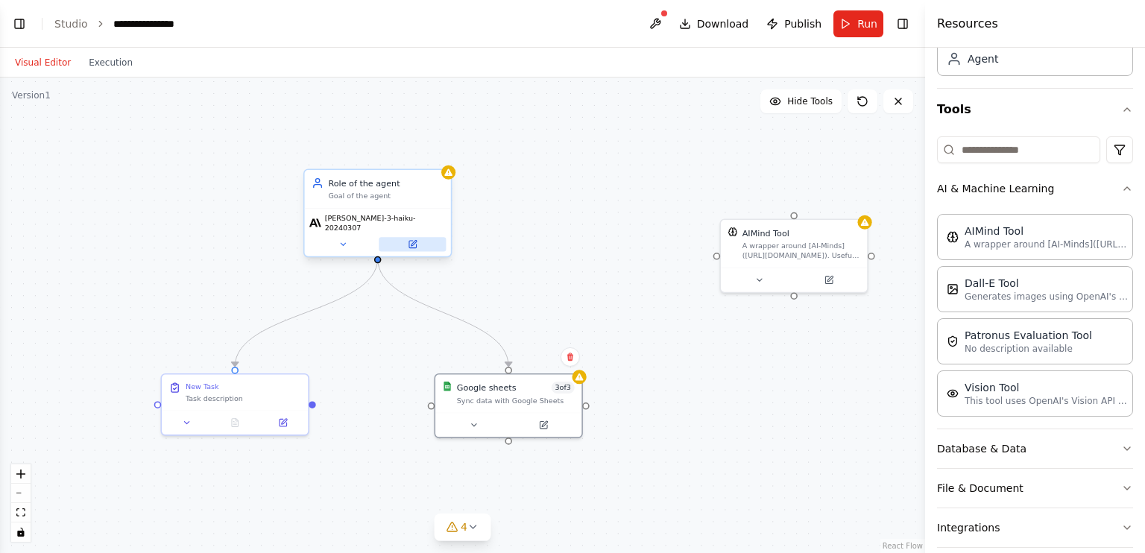
click at [412, 240] on icon at bounding box center [413, 242] width 5 height 5
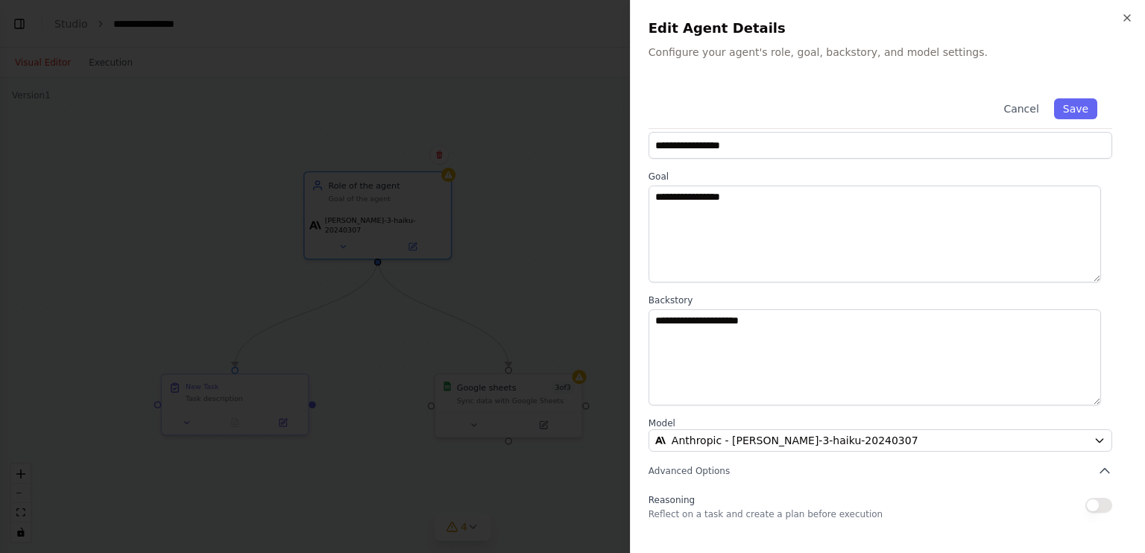
scroll to position [0, 0]
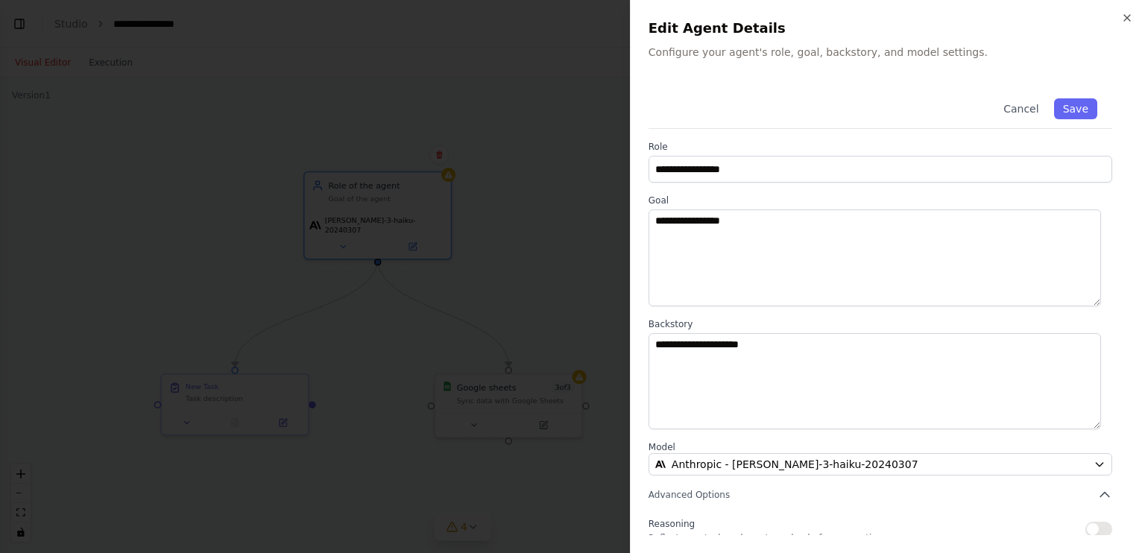
click at [1135, 19] on div "**********" at bounding box center [887, 276] width 515 height 553
click at [1130, 19] on icon "button" at bounding box center [1127, 18] width 12 height 12
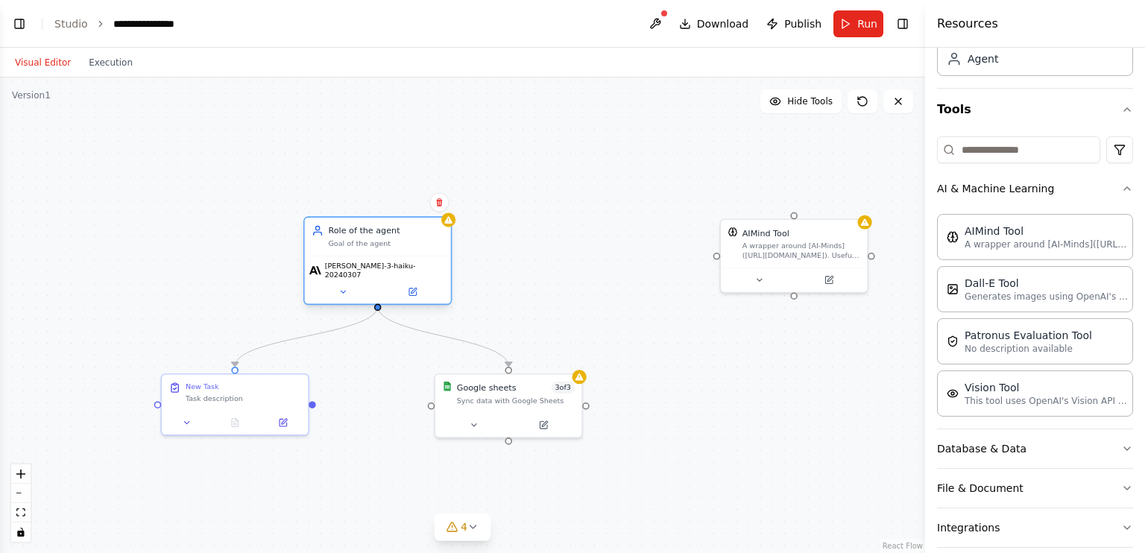
drag, startPoint x: 387, startPoint y: 200, endPoint x: 387, endPoint y: 248, distance: 48.5
click at [387, 248] on div "Role of the agent Goal of the agent" at bounding box center [378, 237] width 146 height 38
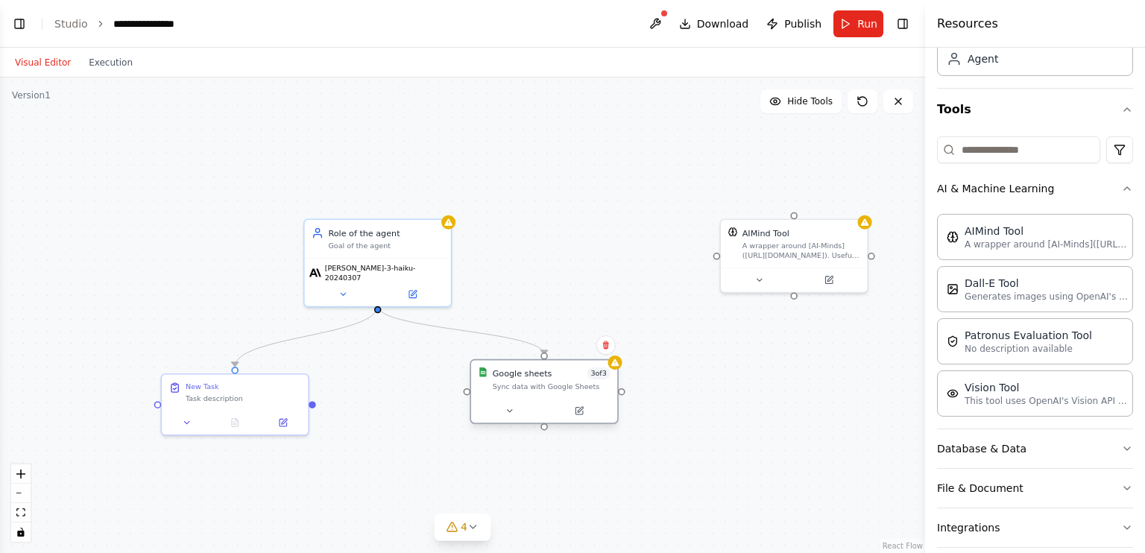
drag, startPoint x: 519, startPoint y: 408, endPoint x: 560, endPoint y: 402, distance: 41.4
click at [560, 398] on div "Google sheets 3 of 3 Sync data with Google Sheets" at bounding box center [544, 379] width 146 height 38
click at [445, 331] on icon "Edge from 67ff2d5c-bac9-43ee-8f68-fdfab5042238 to e16b1adf-cc73-4749-b488-74d20…" at bounding box center [461, 336] width 166 height 61
click at [459, 335] on icon at bounding box center [460, 336] width 9 height 10
drag, startPoint x: 546, startPoint y: 440, endPoint x: 435, endPoint y: 447, distance: 111.3
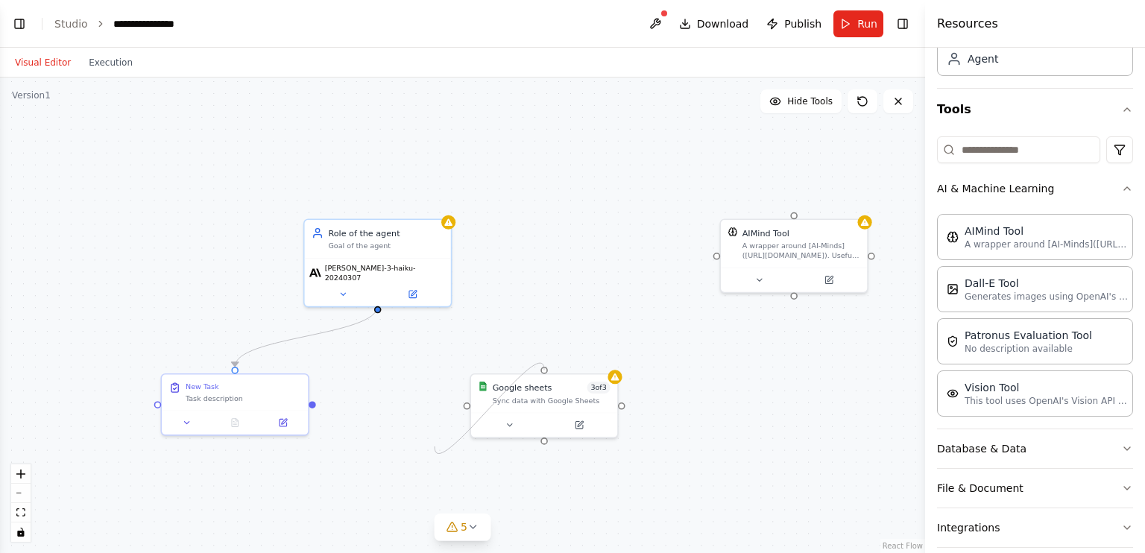
click at [435, 447] on div ".deletable-edge-delete-btn { width: 20px; height: 20px; border: 0px solid #ffff…" at bounding box center [462, 316] width 925 height 476
drag, startPoint x: 465, startPoint y: 404, endPoint x: 412, endPoint y: 334, distance: 88.3
click at [412, 334] on div ".deletable-edge-delete-btn { width: 20px; height: 20px; border: 0px solid #ffff…" at bounding box center [462, 316] width 925 height 476
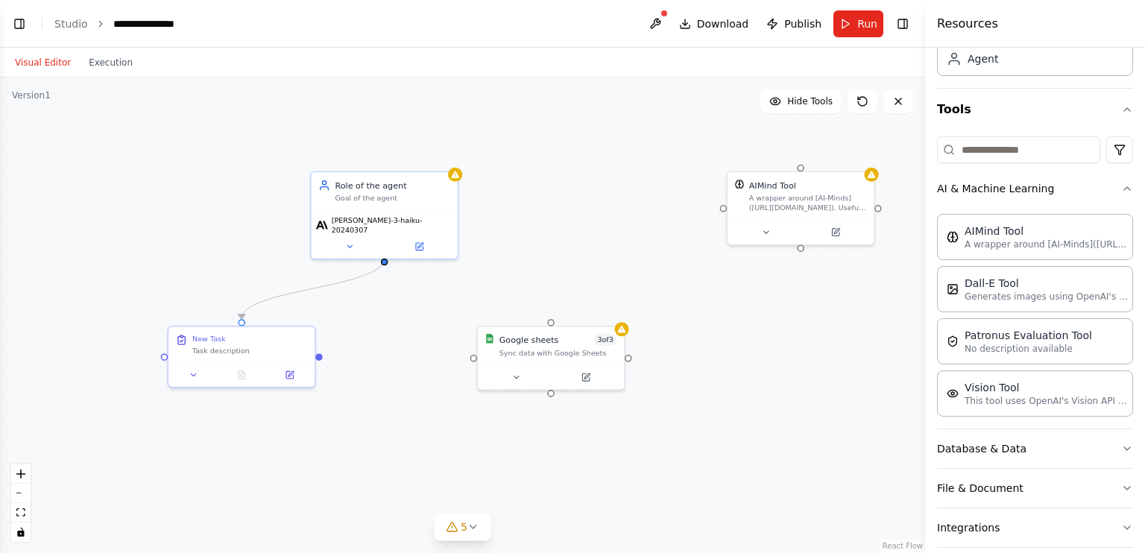
drag, startPoint x: 378, startPoint y: 303, endPoint x: 378, endPoint y: 244, distance: 59.6
click at [378, 244] on div ".deletable-edge-delete-btn { width: 20px; height: 20px; border: 0px solid #ffff…" at bounding box center [462, 316] width 925 height 476
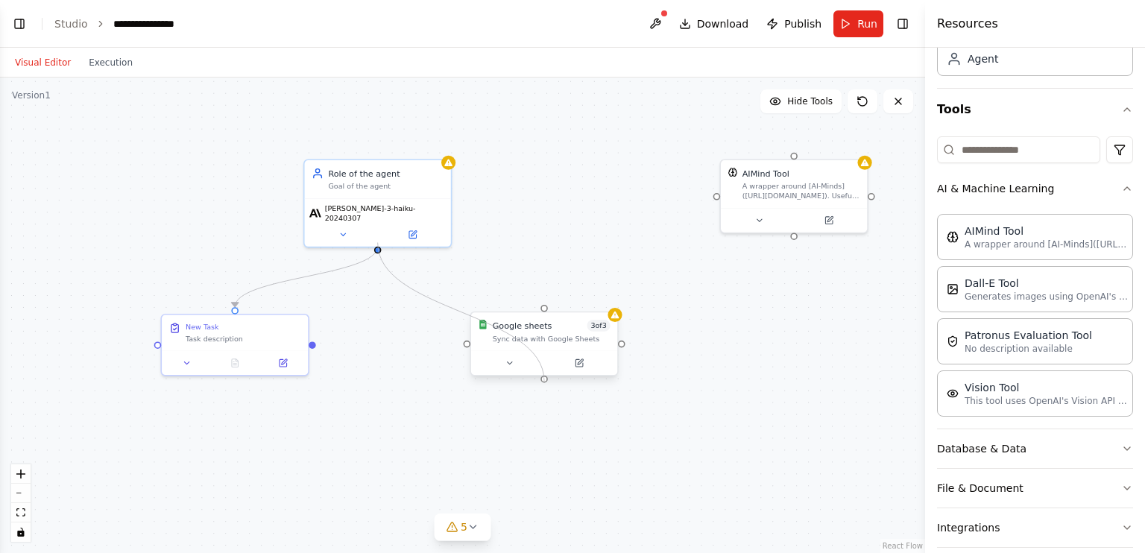
drag, startPoint x: 378, startPoint y: 241, endPoint x: 545, endPoint y: 384, distance: 219.9
click at [545, 384] on div ".deletable-edge-delete-btn { width: 20px; height: 20px; border: 0px solid #ffff…" at bounding box center [462, 316] width 925 height 476
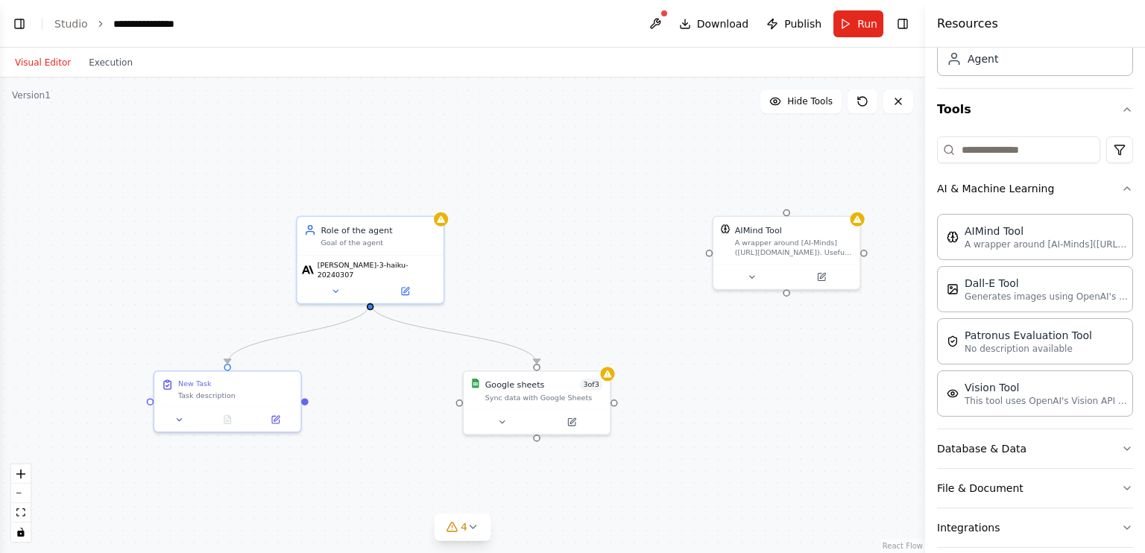
drag, startPoint x: 778, startPoint y: 330, endPoint x: 801, endPoint y: 420, distance: 92.9
click at [801, 420] on div ".deletable-edge-delete-btn { width: 20px; height: 20px; border: 0px solid #ffff…" at bounding box center [462, 316] width 925 height 476
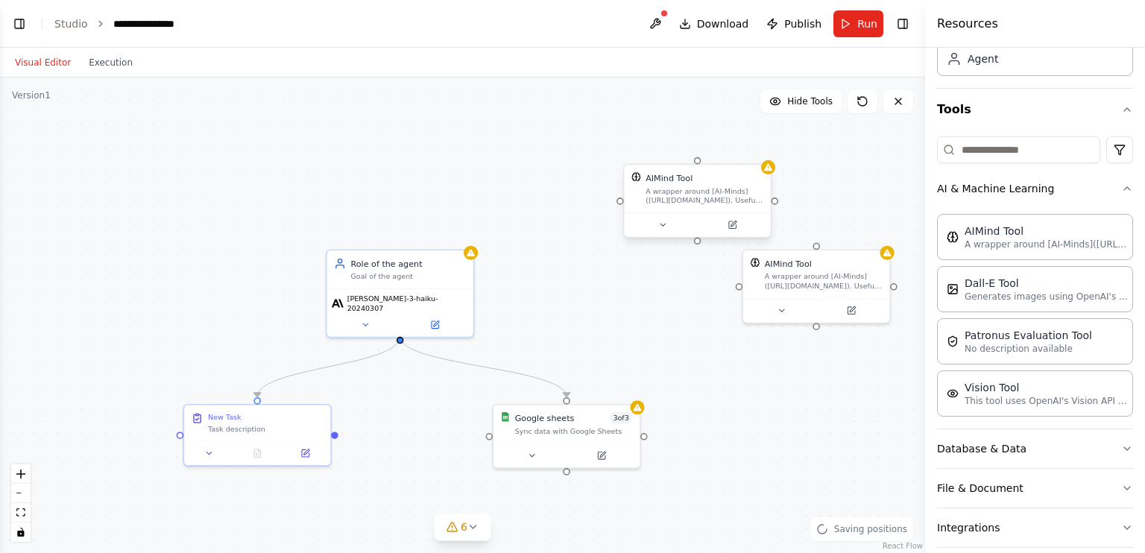
click at [736, 200] on div "A wrapper around [AI-Minds](https://mindsdb.com/minds). Useful for when you nee…" at bounding box center [705, 195] width 118 height 19
click at [736, 226] on icon at bounding box center [731, 224] width 7 height 7
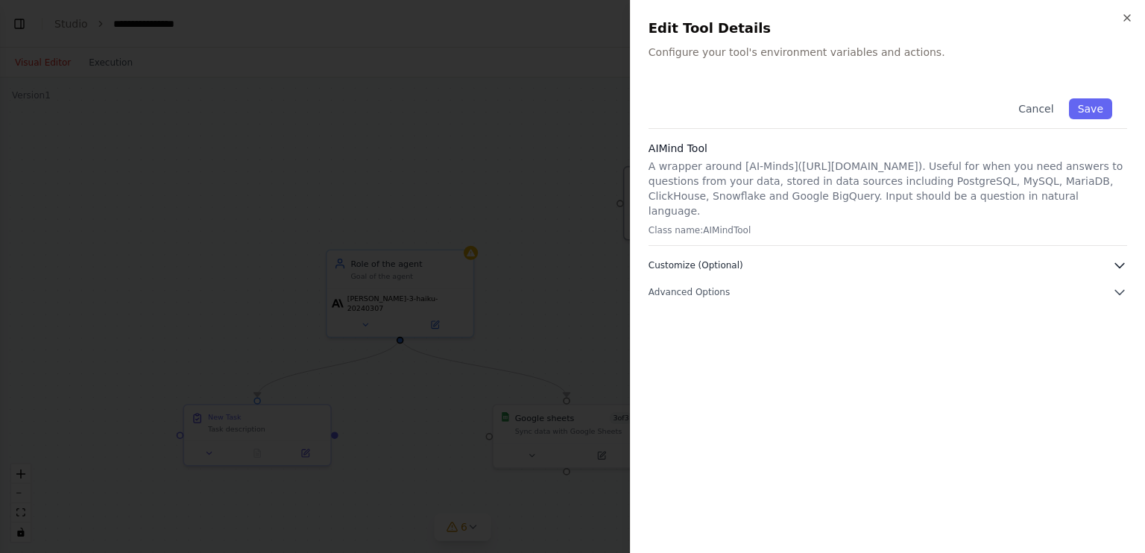
click at [832, 258] on button "Customize (Optional)" at bounding box center [888, 265] width 479 height 15
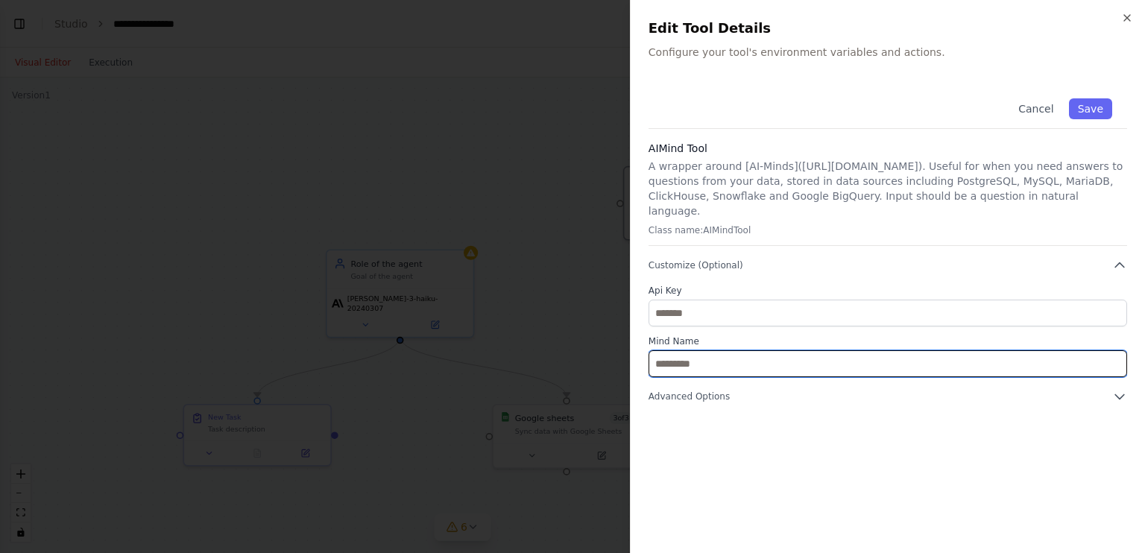
click at [716, 359] on input "text" at bounding box center [888, 363] width 479 height 27
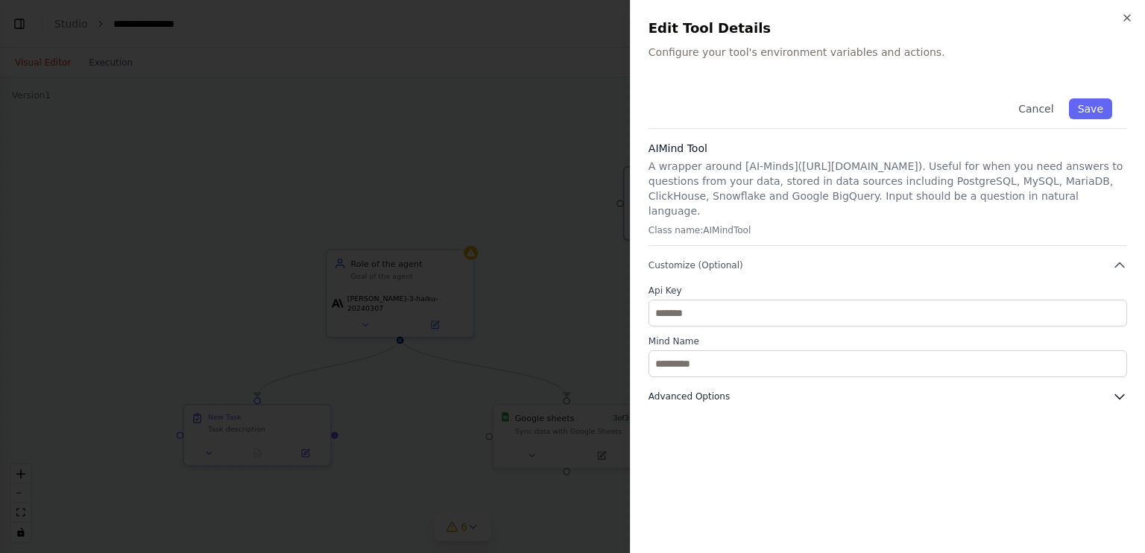
click at [706, 391] on span "Advanced Options" at bounding box center [689, 397] width 81 height 12
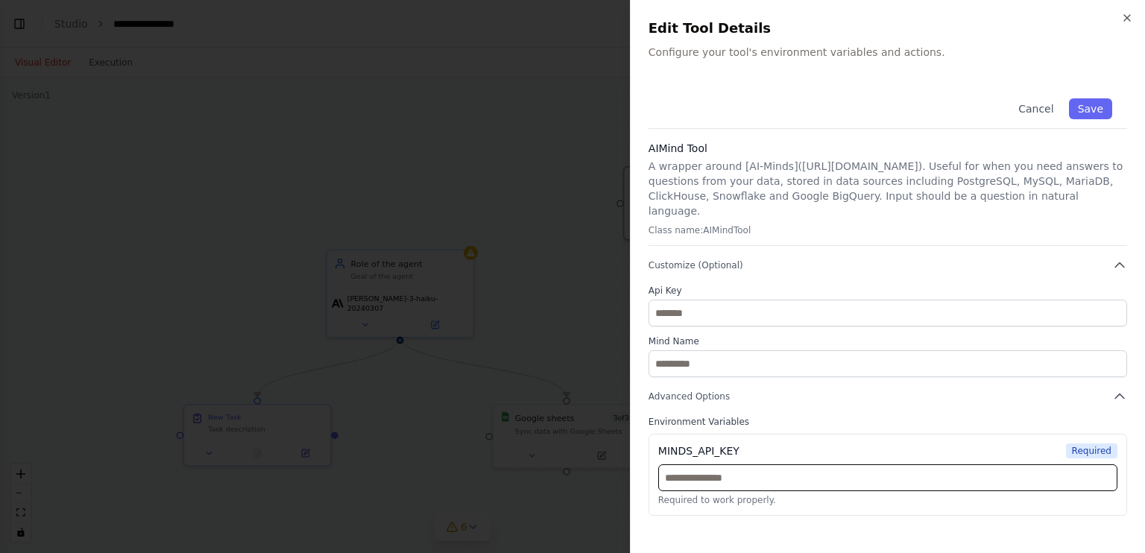
click at [705, 464] on input "text" at bounding box center [887, 477] width 459 height 27
click at [1048, 113] on button "Cancel" at bounding box center [1035, 108] width 53 height 21
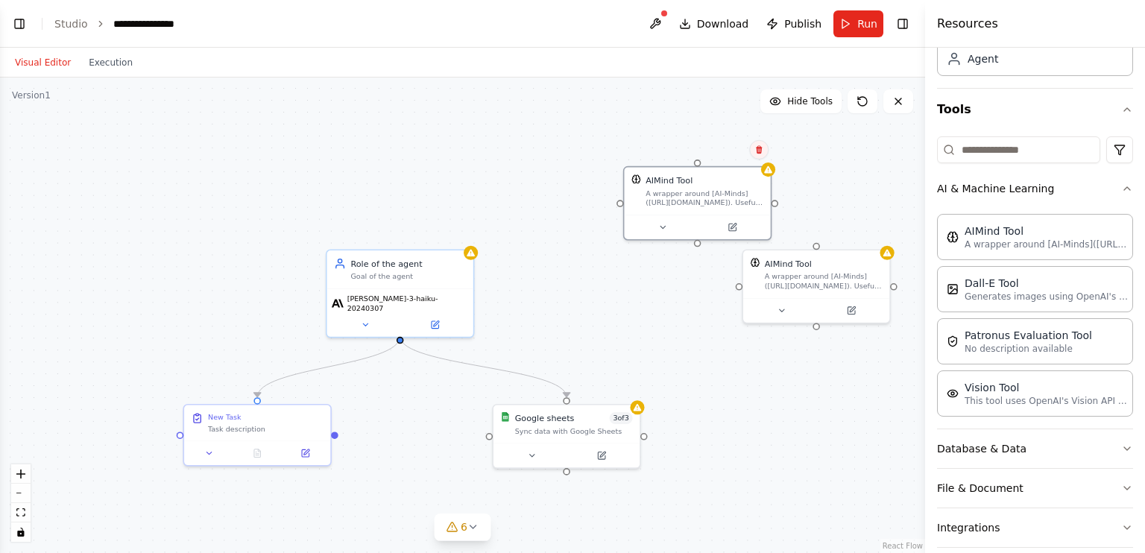
click at [756, 156] on button at bounding box center [758, 149] width 19 height 19
click at [717, 151] on button "Confirm" at bounding box center [716, 150] width 53 height 18
click at [830, 250] on div "AIMind Tool A wrapper around [AI-Minds](https://mindsdb.com/minds). Useful for …" at bounding box center [816, 272] width 146 height 48
click at [877, 239] on button at bounding box center [878, 233] width 19 height 19
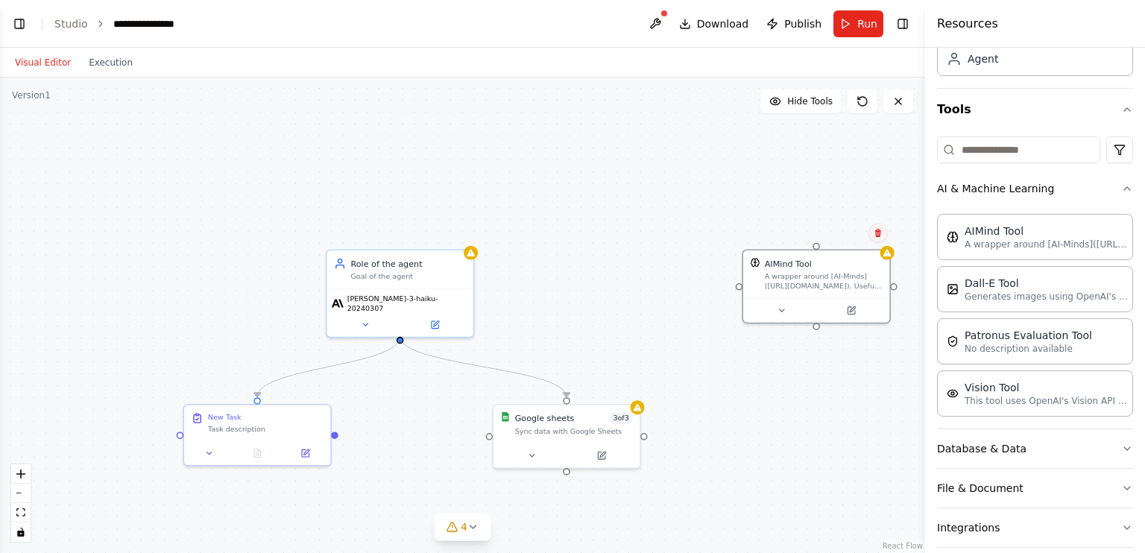
click at [877, 239] on button at bounding box center [878, 233] width 19 height 19
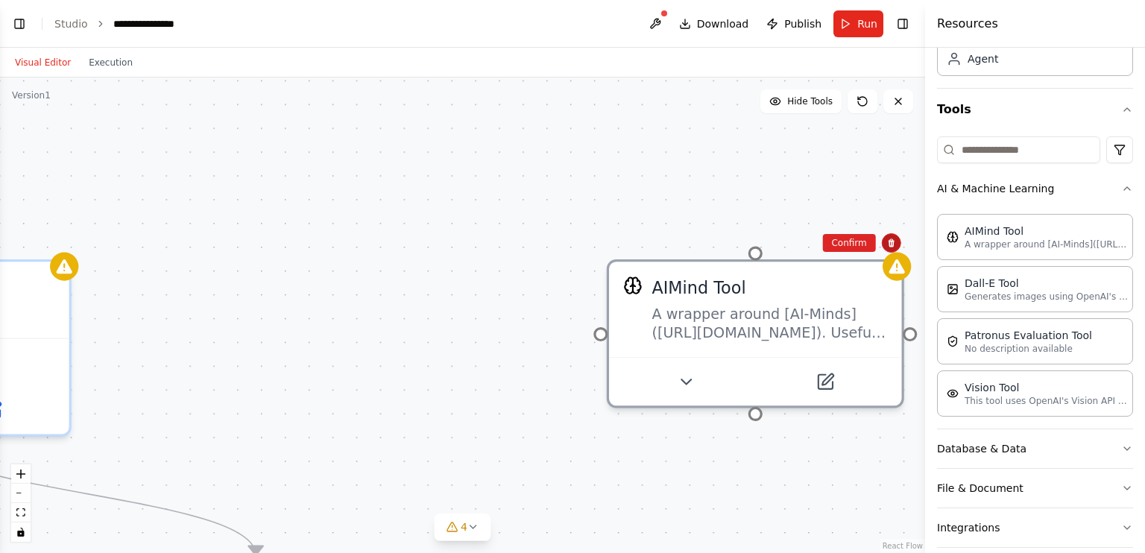
click at [877, 239] on div ".deletable-edge-delete-btn { width: 20px; height: 20px; border: 0px solid #ffff…" at bounding box center [462, 316] width 925 height 476
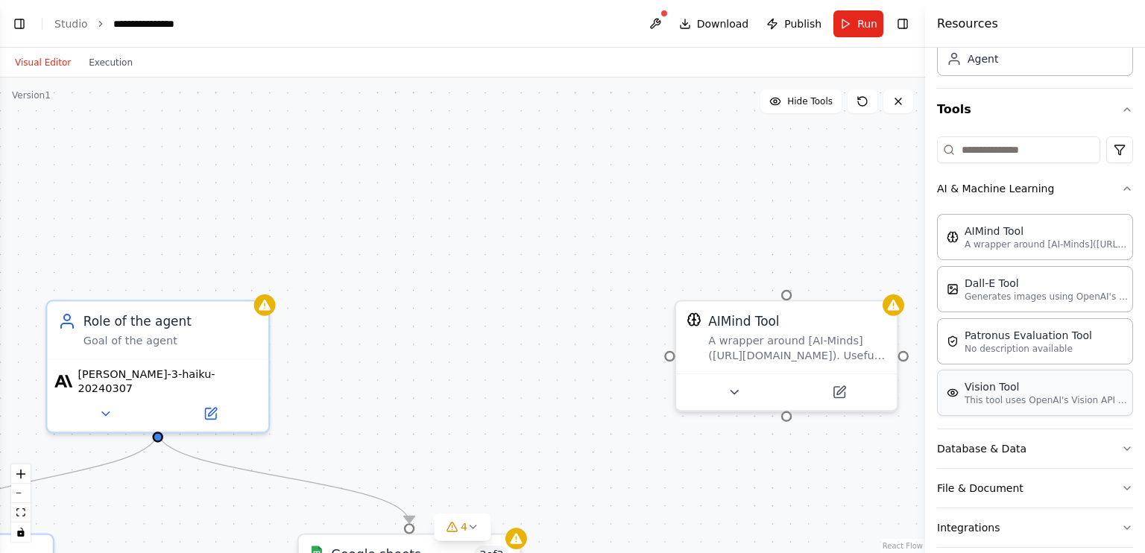
click at [1043, 391] on div "Vision Tool" at bounding box center [1047, 386] width 164 height 15
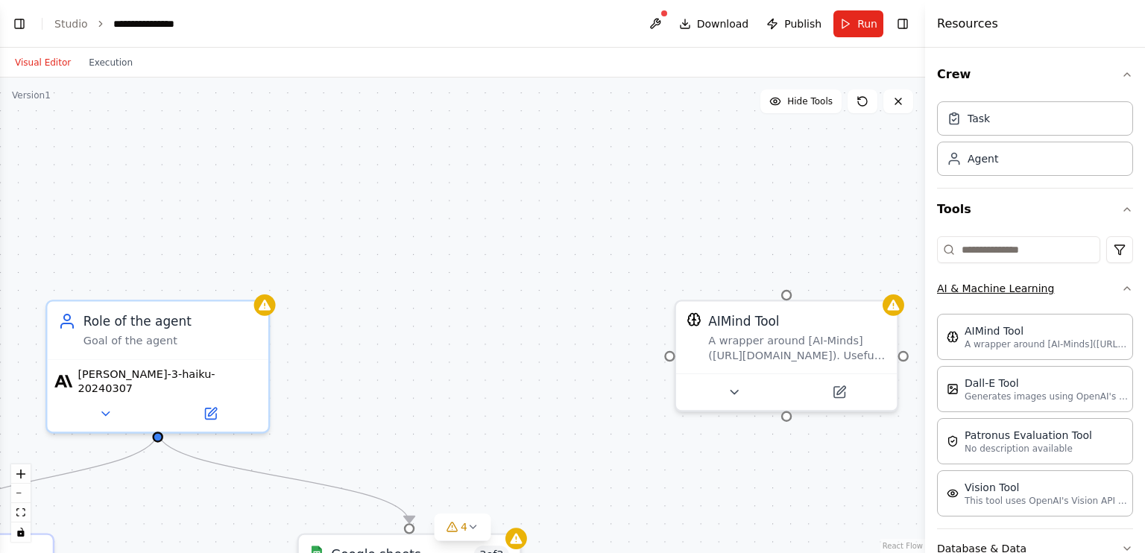
click at [1074, 283] on button "AI & Machine Learning" at bounding box center [1035, 288] width 196 height 39
